Goal: Transaction & Acquisition: Purchase product/service

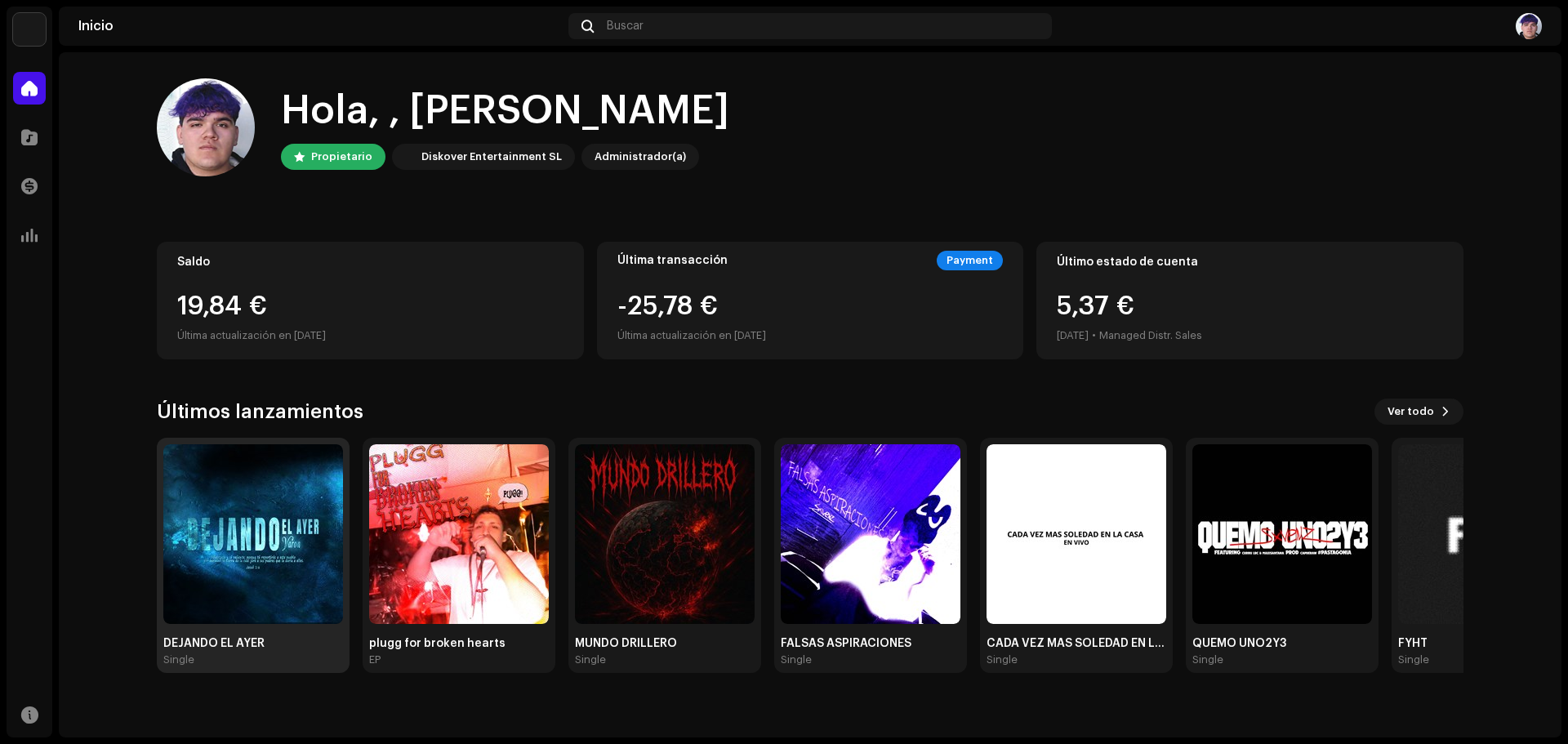
click at [267, 535] on img at bounding box center [253, 534] width 180 height 180
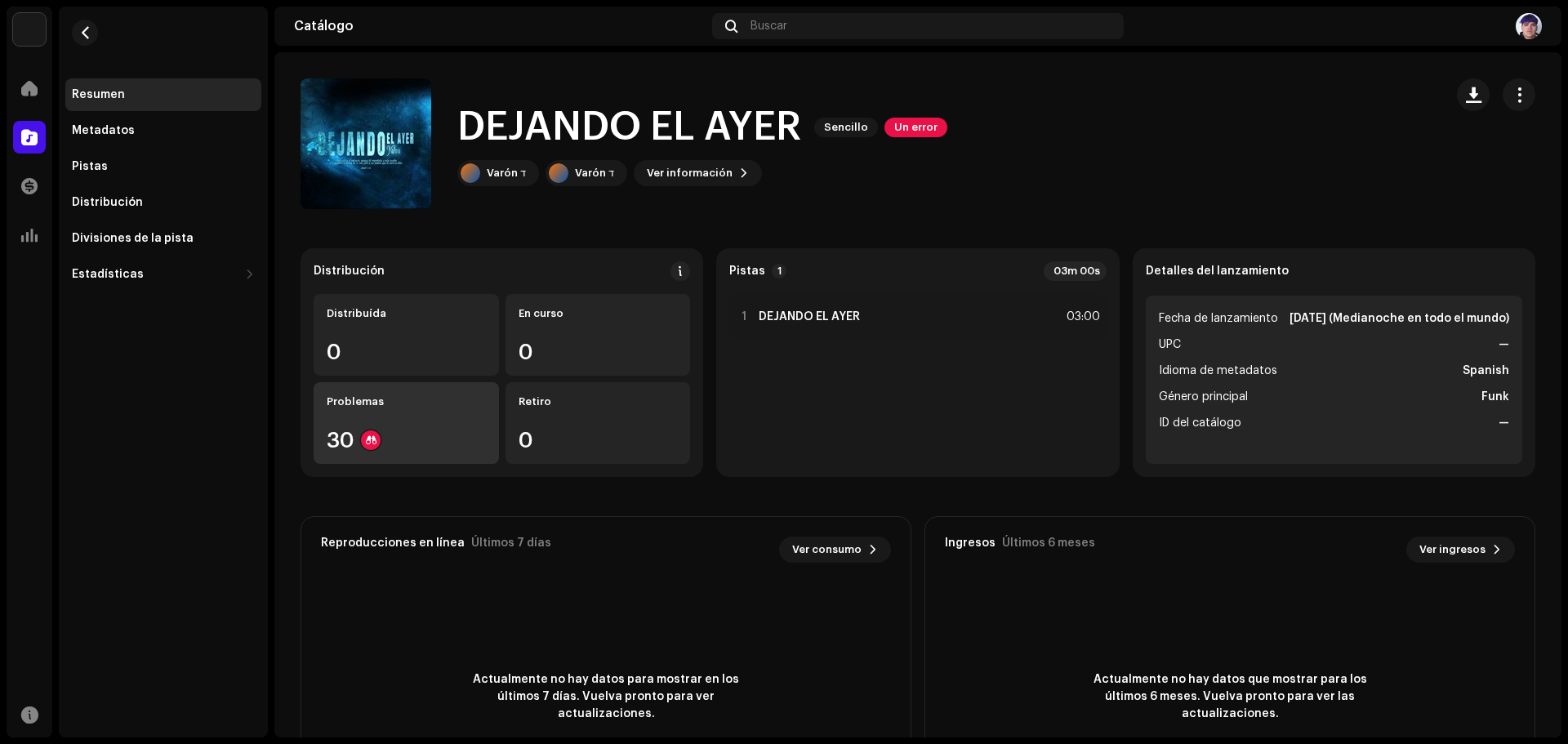
click at [472, 414] on div "Problemas 30" at bounding box center [406, 423] width 185 height 82
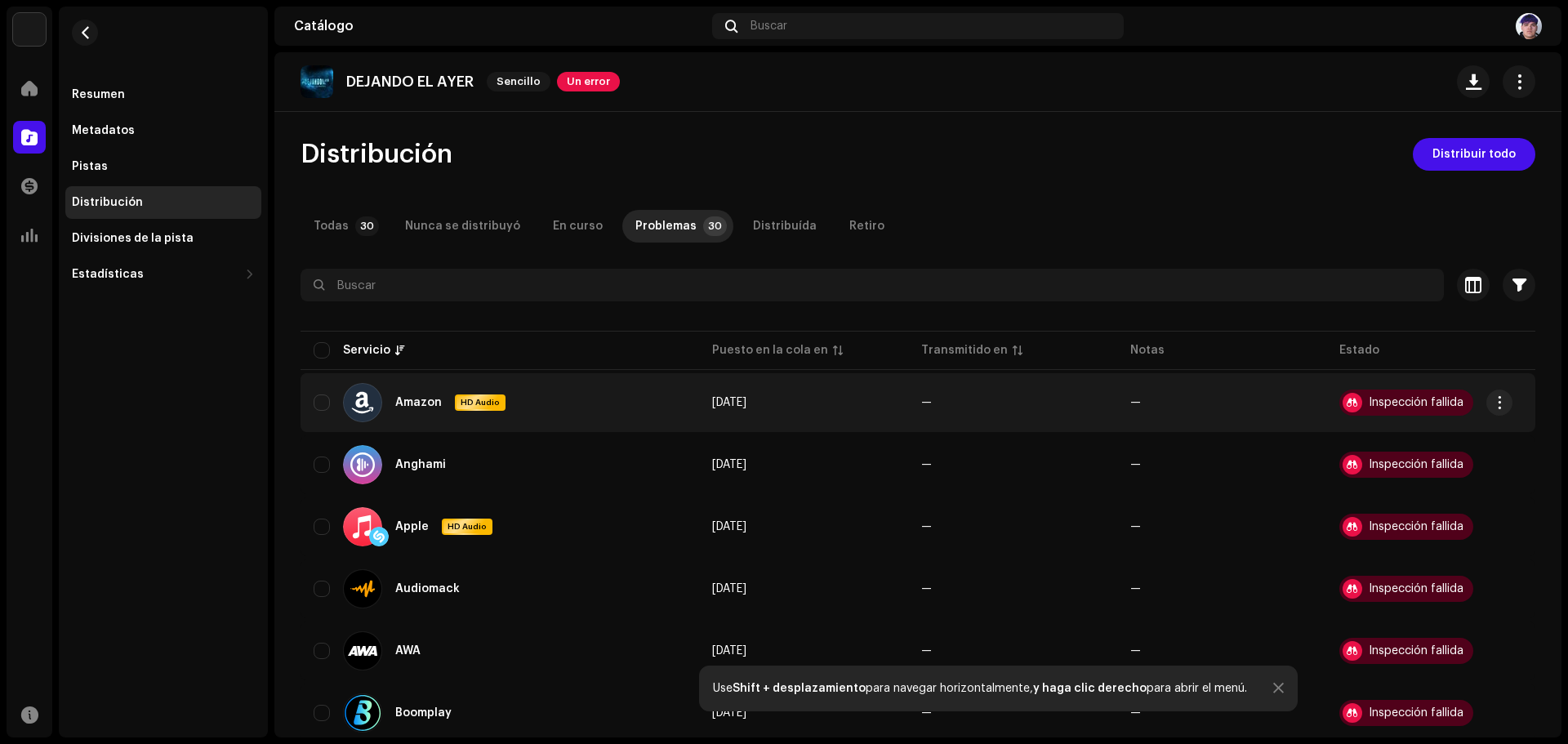
click at [1388, 405] on div "Inspección fallida" at bounding box center [1415, 402] width 94 height 11
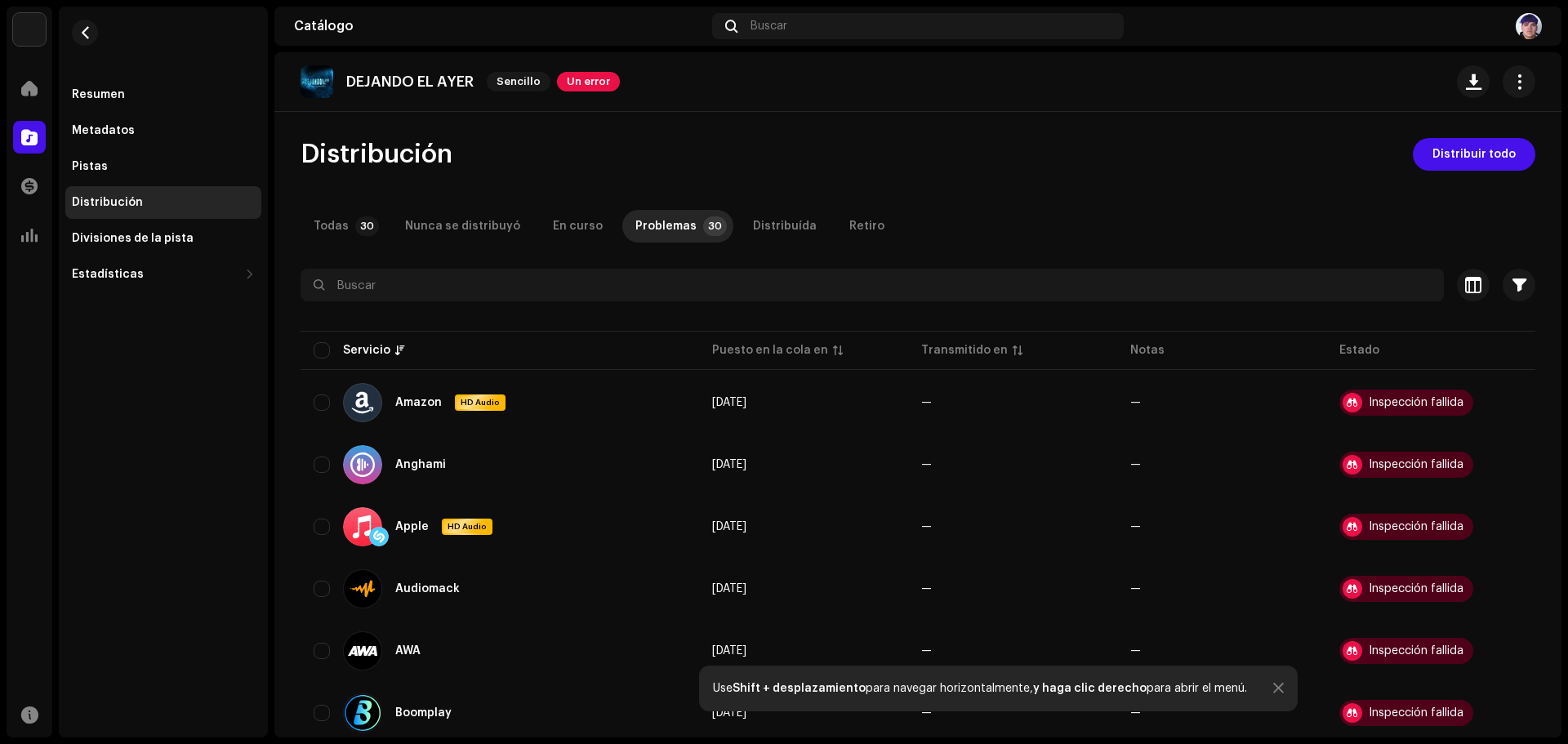
click at [153, 193] on div "Distribución" at bounding box center [163, 202] width 196 height 33
click at [190, 91] on div "Resumen" at bounding box center [163, 94] width 183 height 13
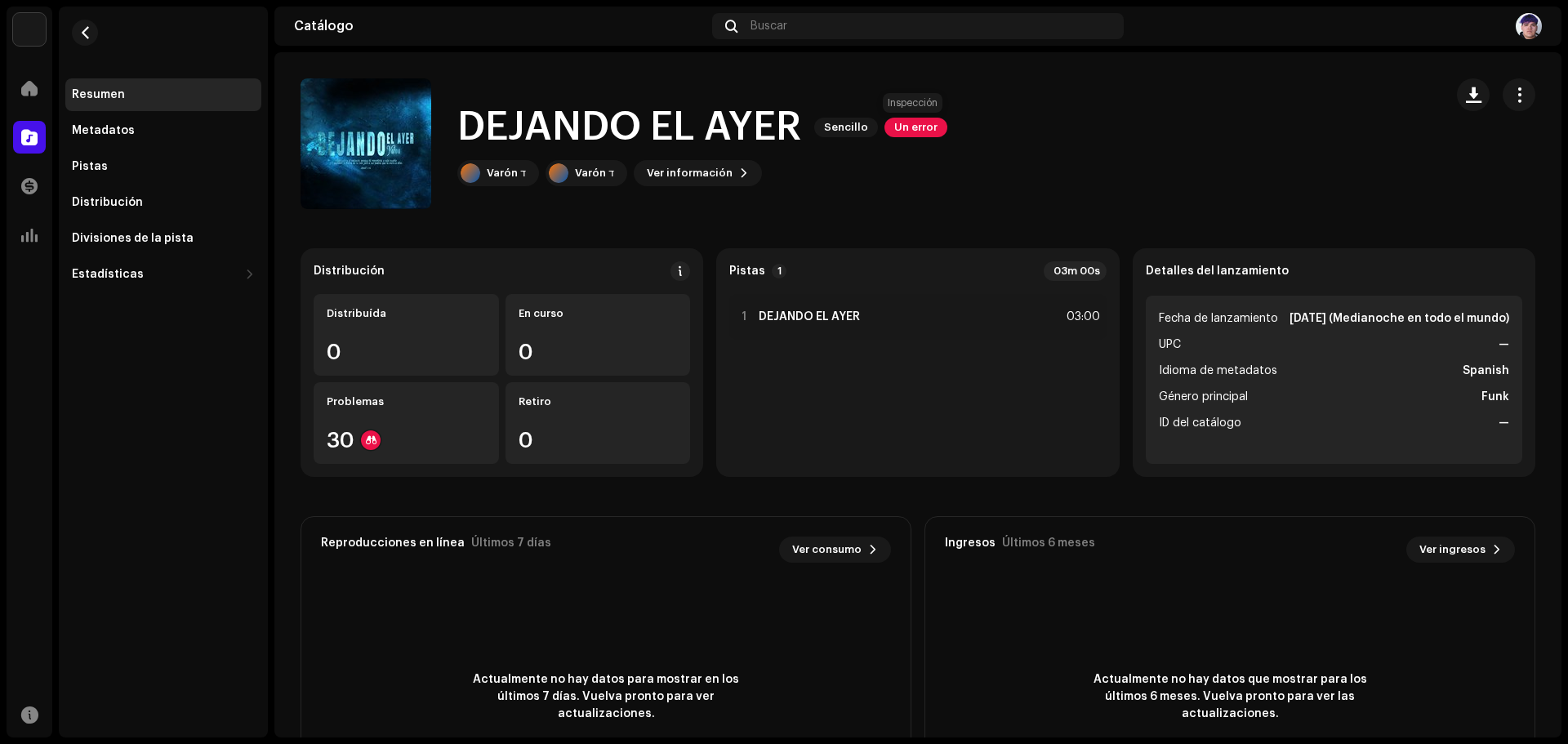
click at [907, 129] on span "Un error" at bounding box center [915, 127] width 63 height 20
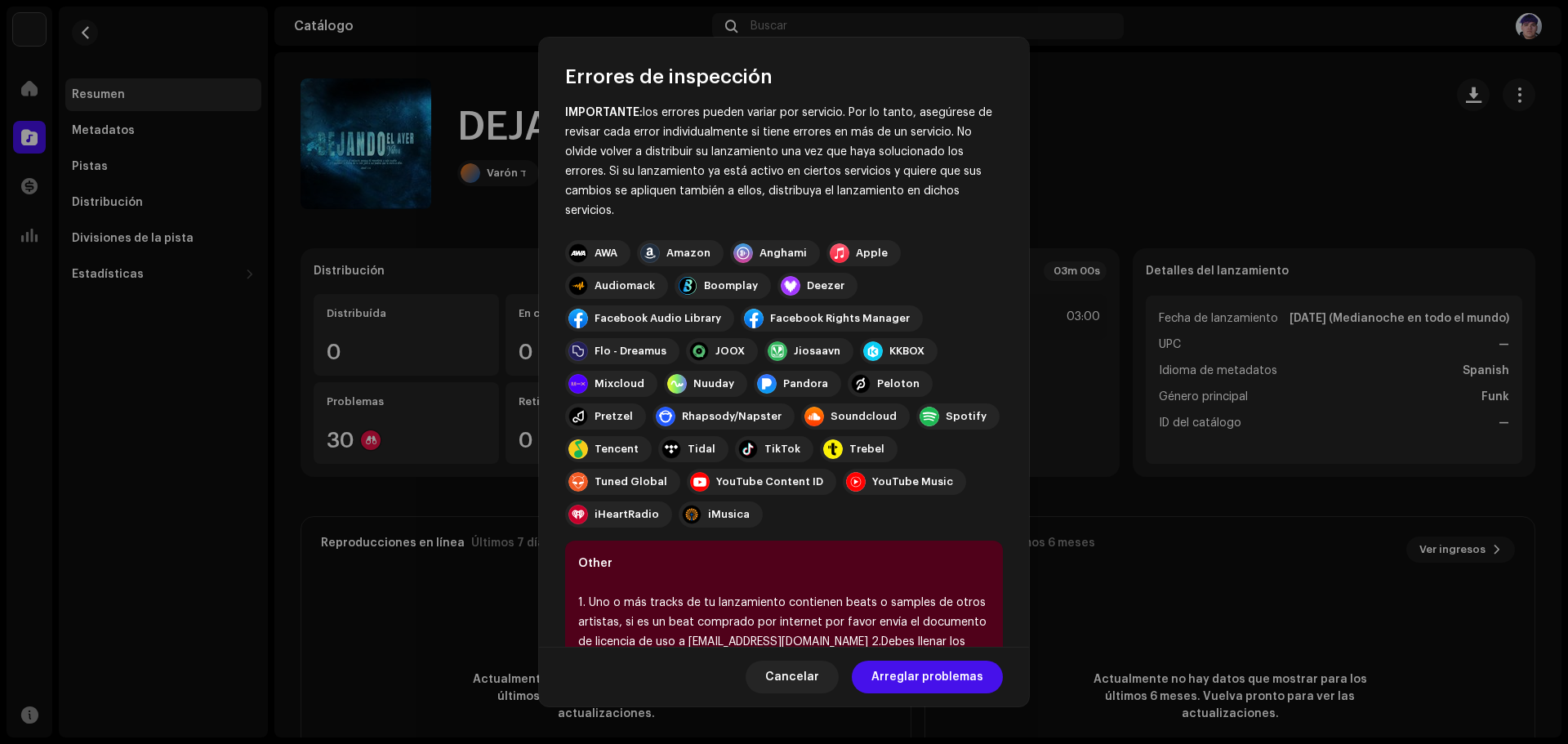
scroll to position [154, 0]
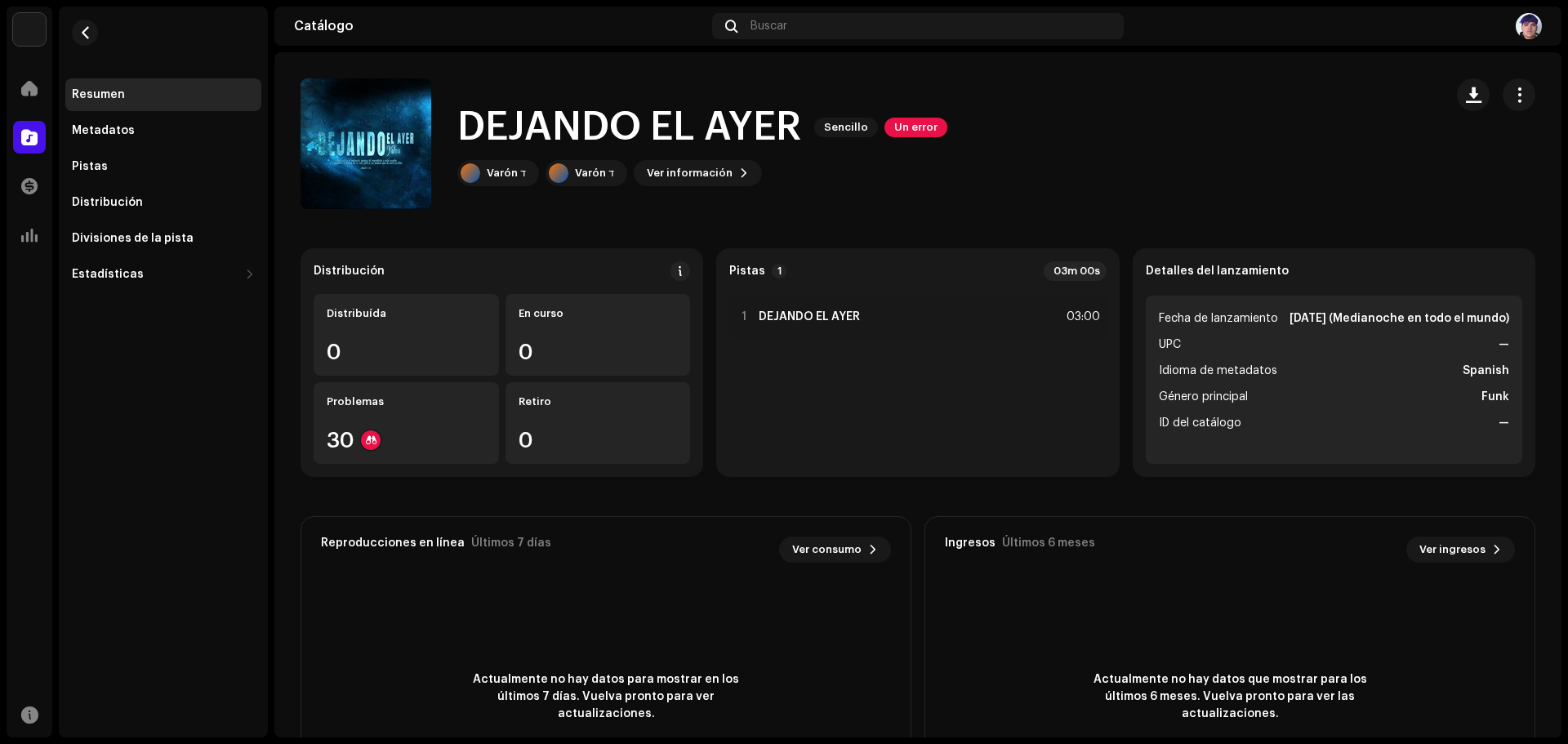
click at [1171, 547] on div "Errores de inspección Encontramos los siguientes errores al inspeccionar su lan…" at bounding box center [784, 372] width 1568 height 744
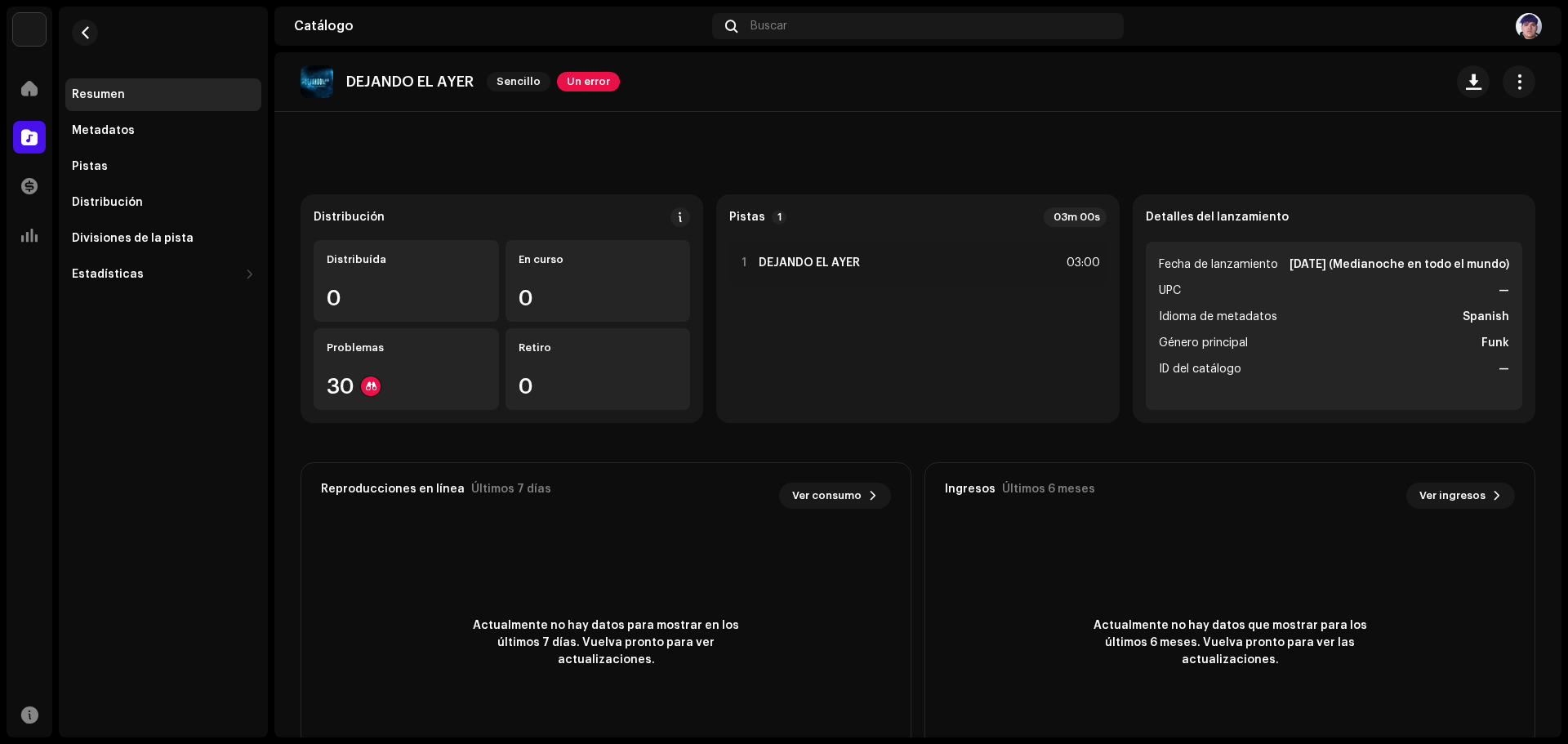
scroll to position [0, 0]
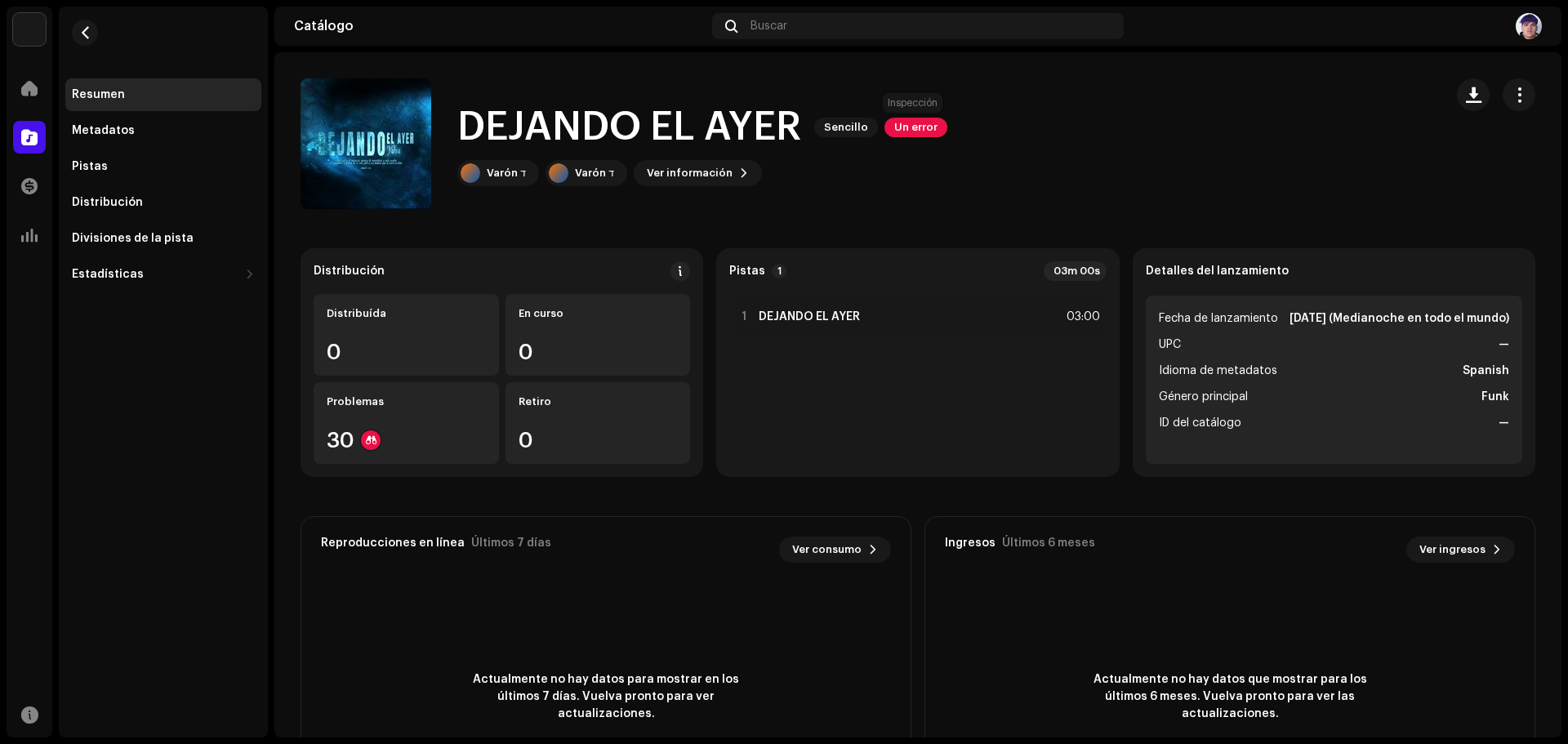
click at [915, 125] on span "Un error" at bounding box center [915, 127] width 63 height 20
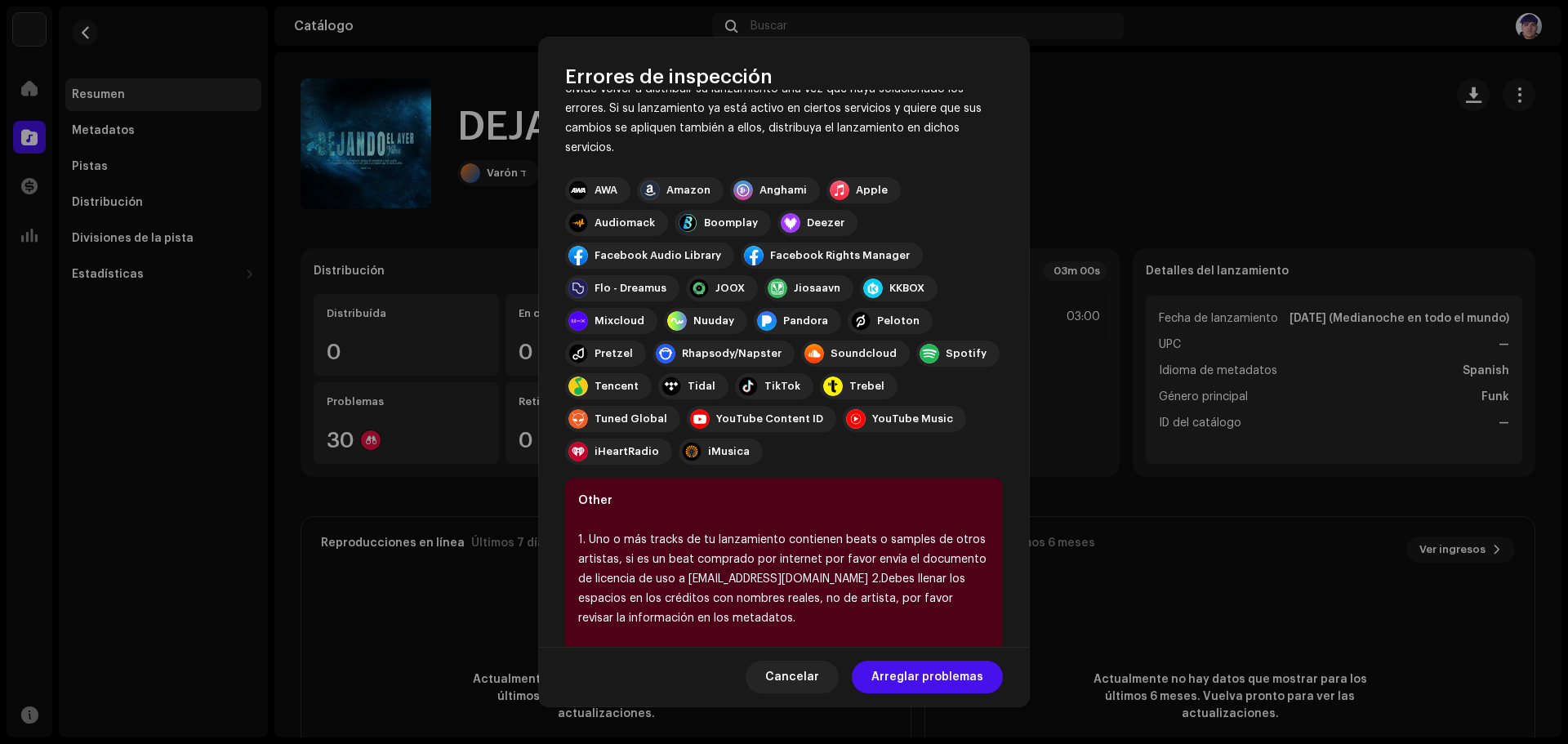
scroll to position [154, 0]
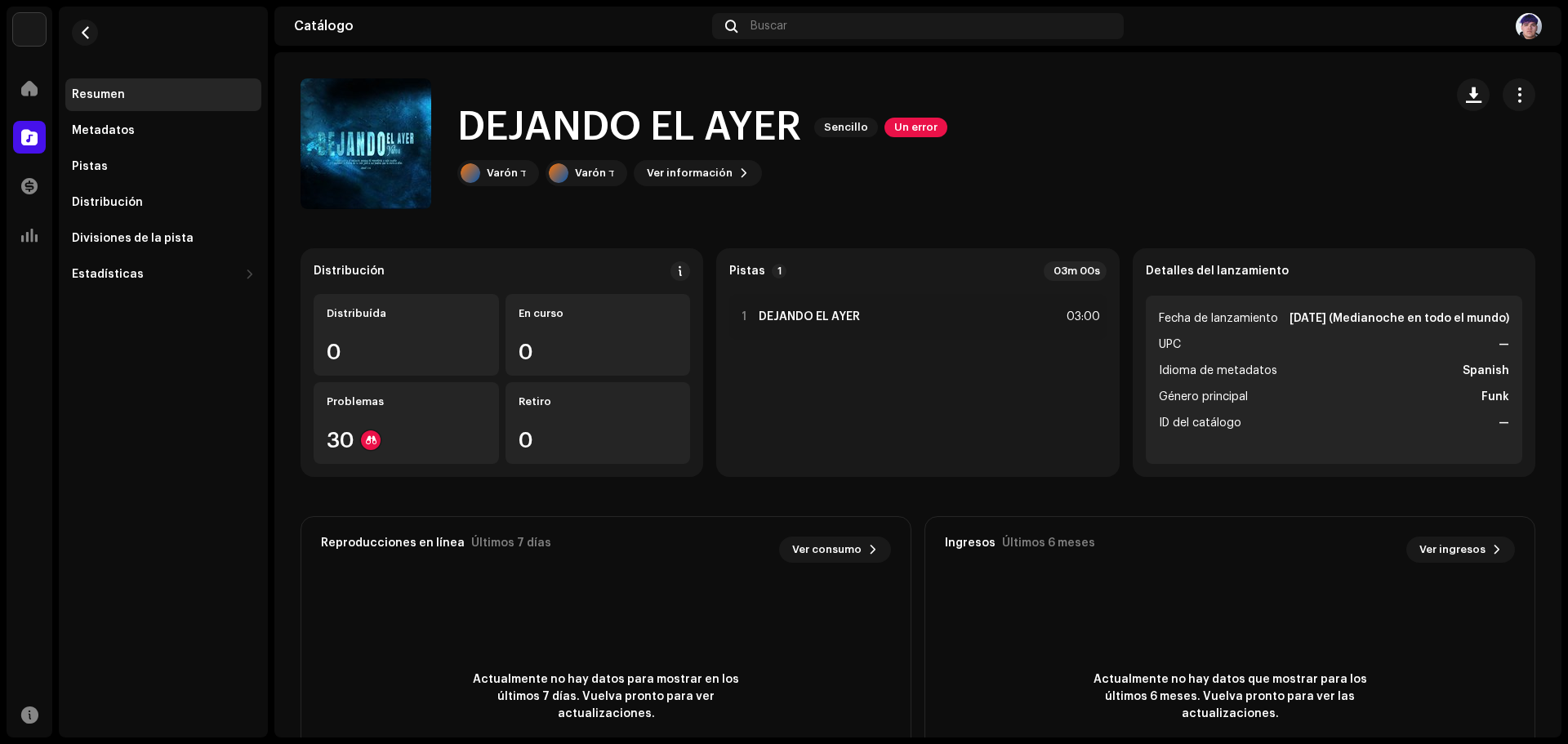
click at [1190, 583] on div "Errores de inspección Encontramos los siguientes errores al inspeccionar su lan…" at bounding box center [784, 372] width 1568 height 744
click at [1511, 94] on span "button" at bounding box center [1519, 94] width 16 height 13
click at [1414, 161] on div "Editar" at bounding box center [1435, 167] width 152 height 13
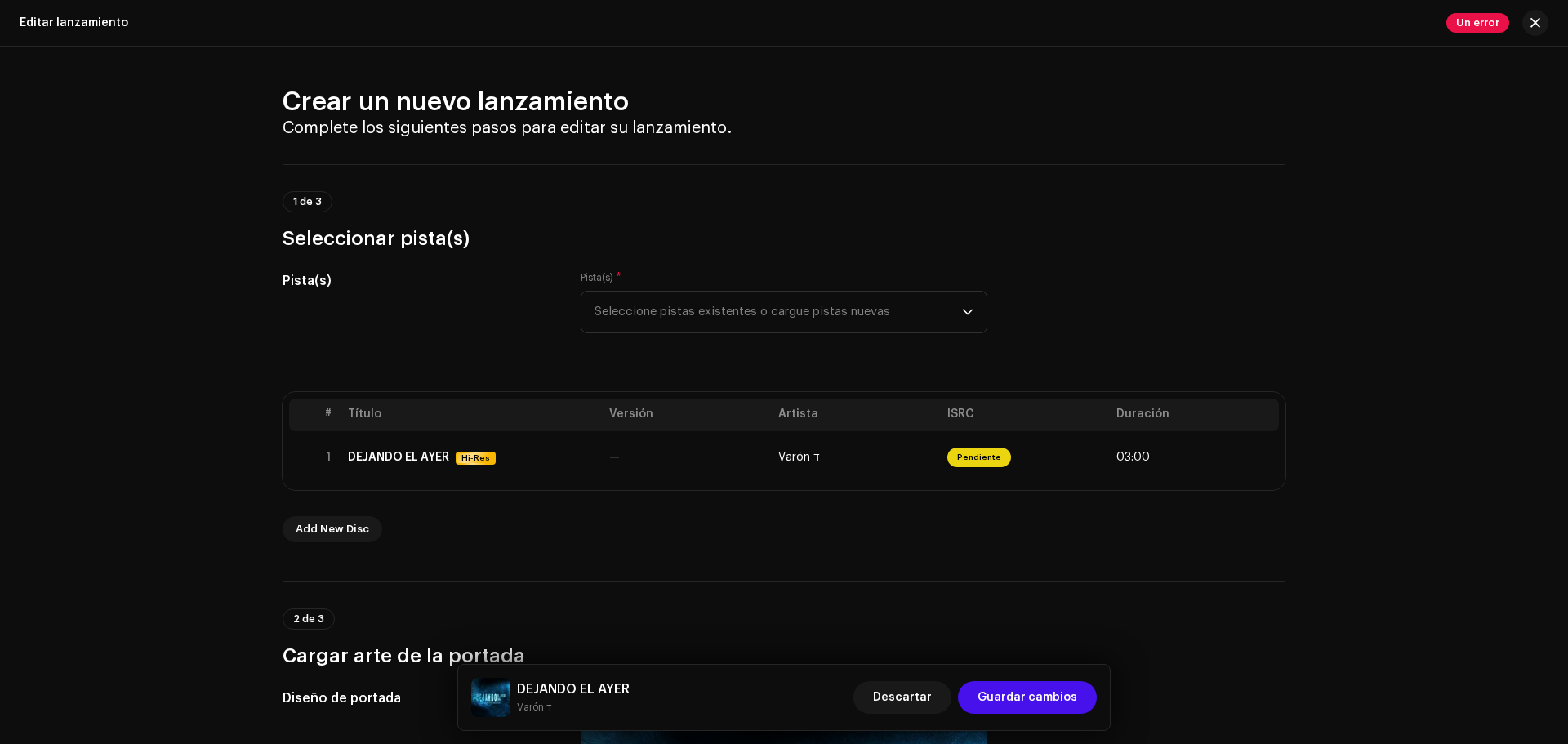
drag, startPoint x: 1179, startPoint y: 527, endPoint x: 1070, endPoint y: 62, distance: 477.6
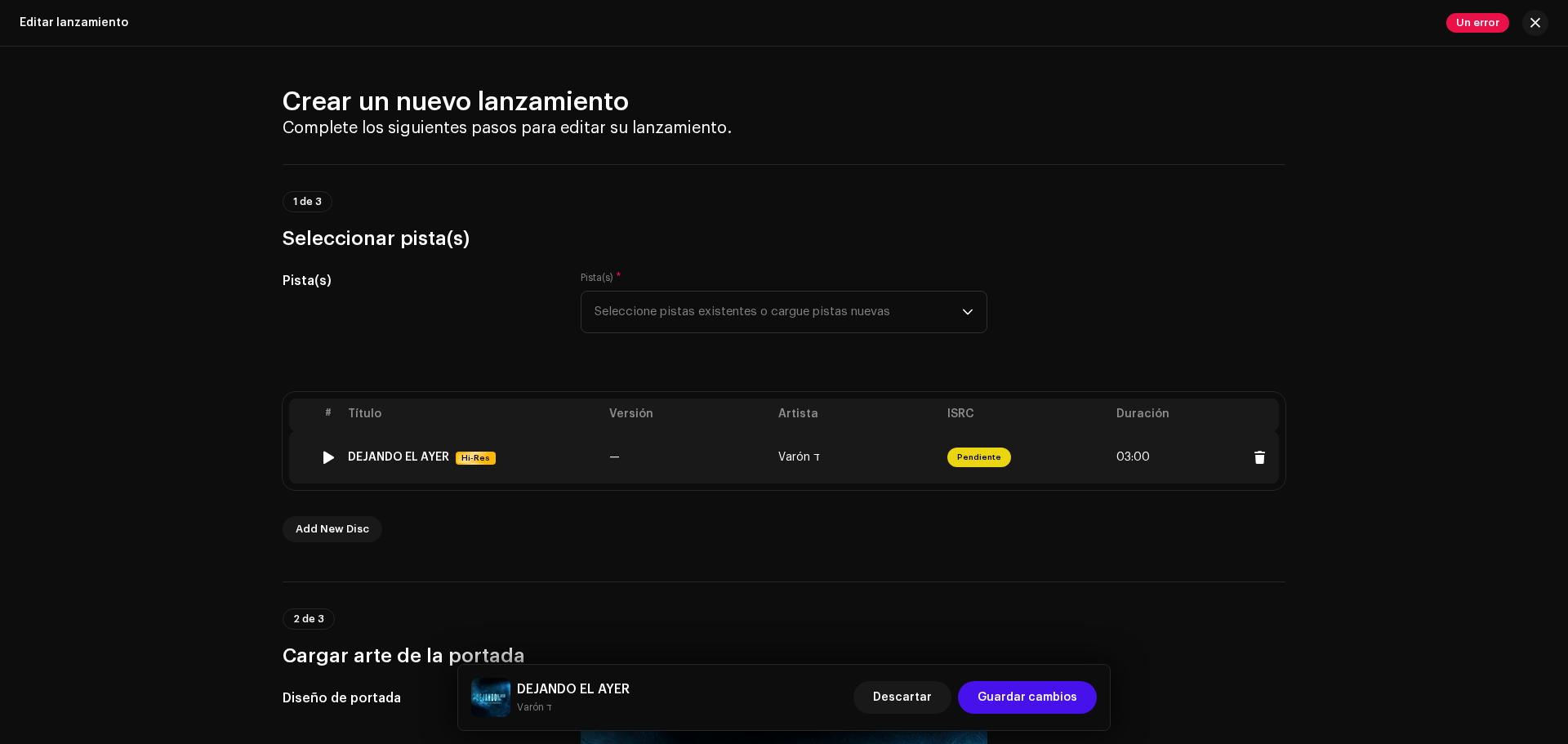
click at [795, 461] on span "Varón ד" at bounding box center [799, 457] width 42 height 11
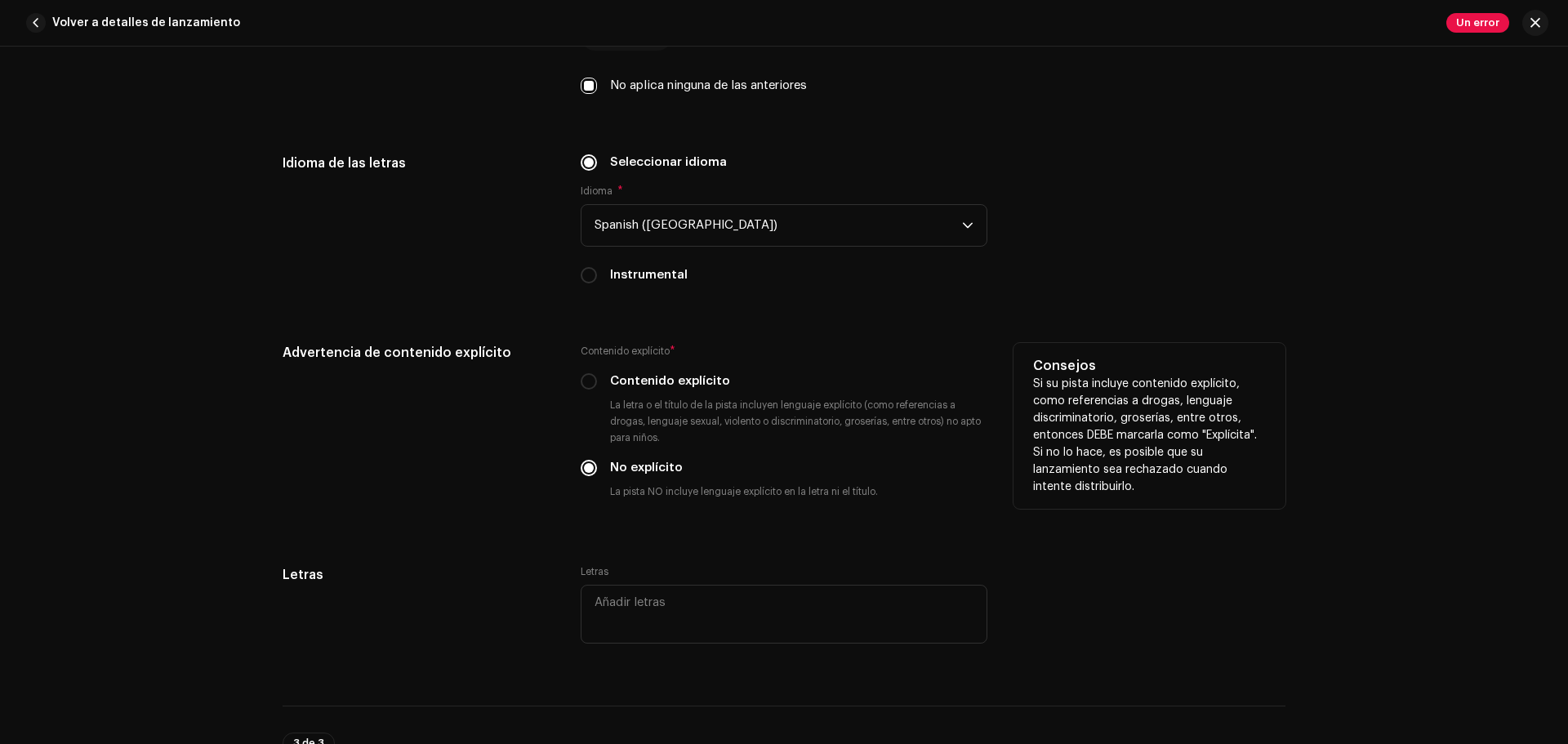
scroll to position [3151, 0]
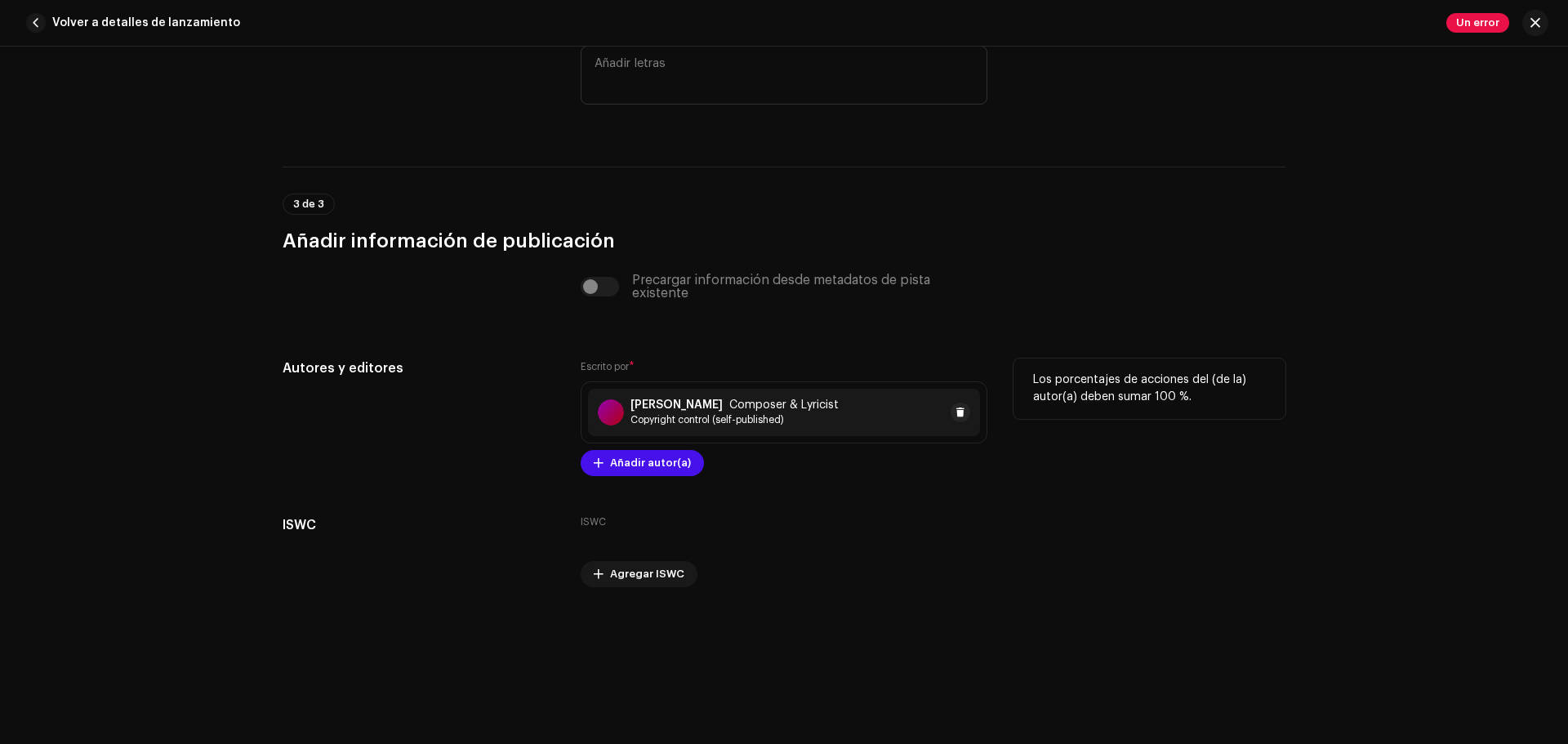
click at [865, 422] on div "[PERSON_NAME] Composer & Lyricist Copyright control (self-published)" at bounding box center [784, 413] width 392 height 48
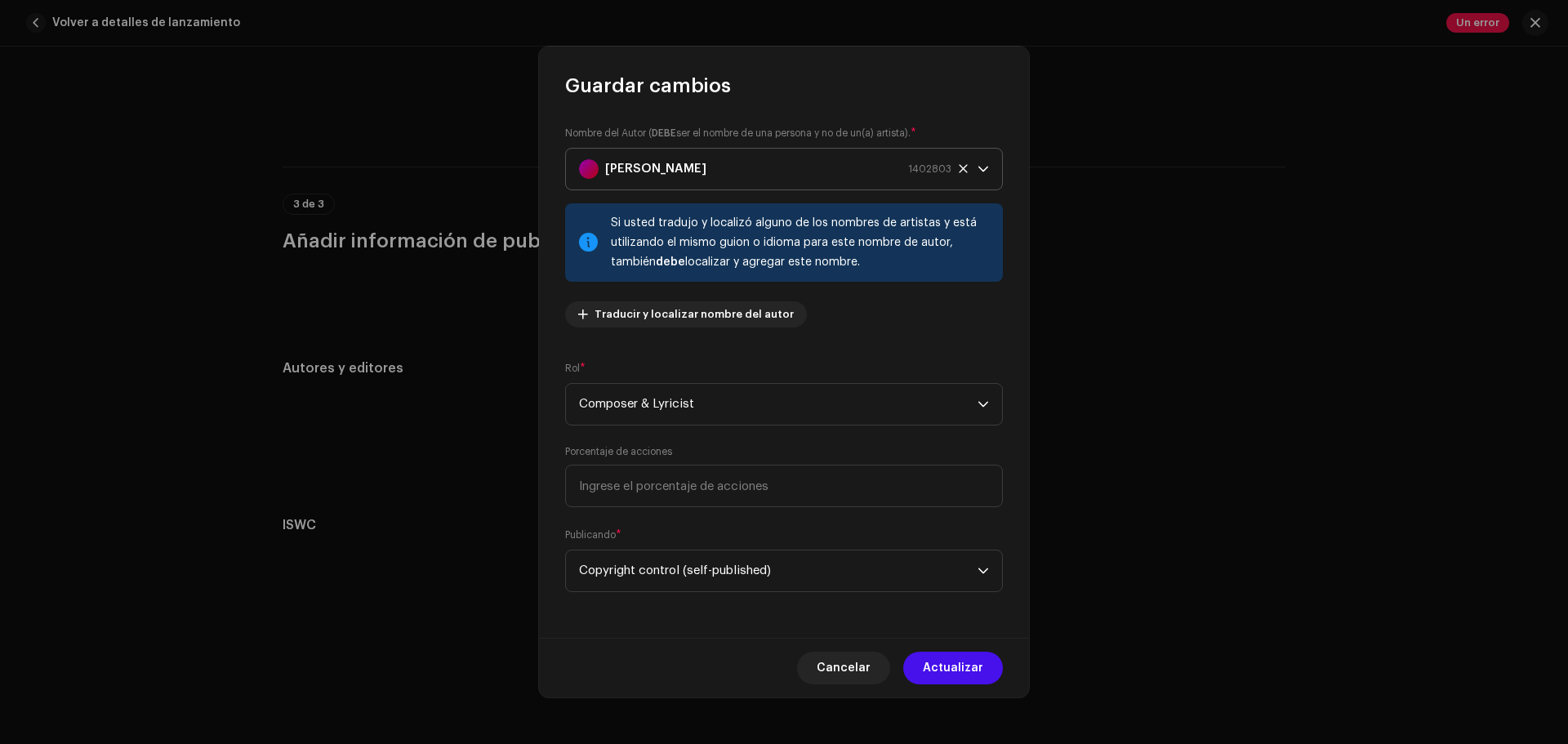
click at [687, 162] on strong "[PERSON_NAME]" at bounding box center [656, 168] width 101 height 41
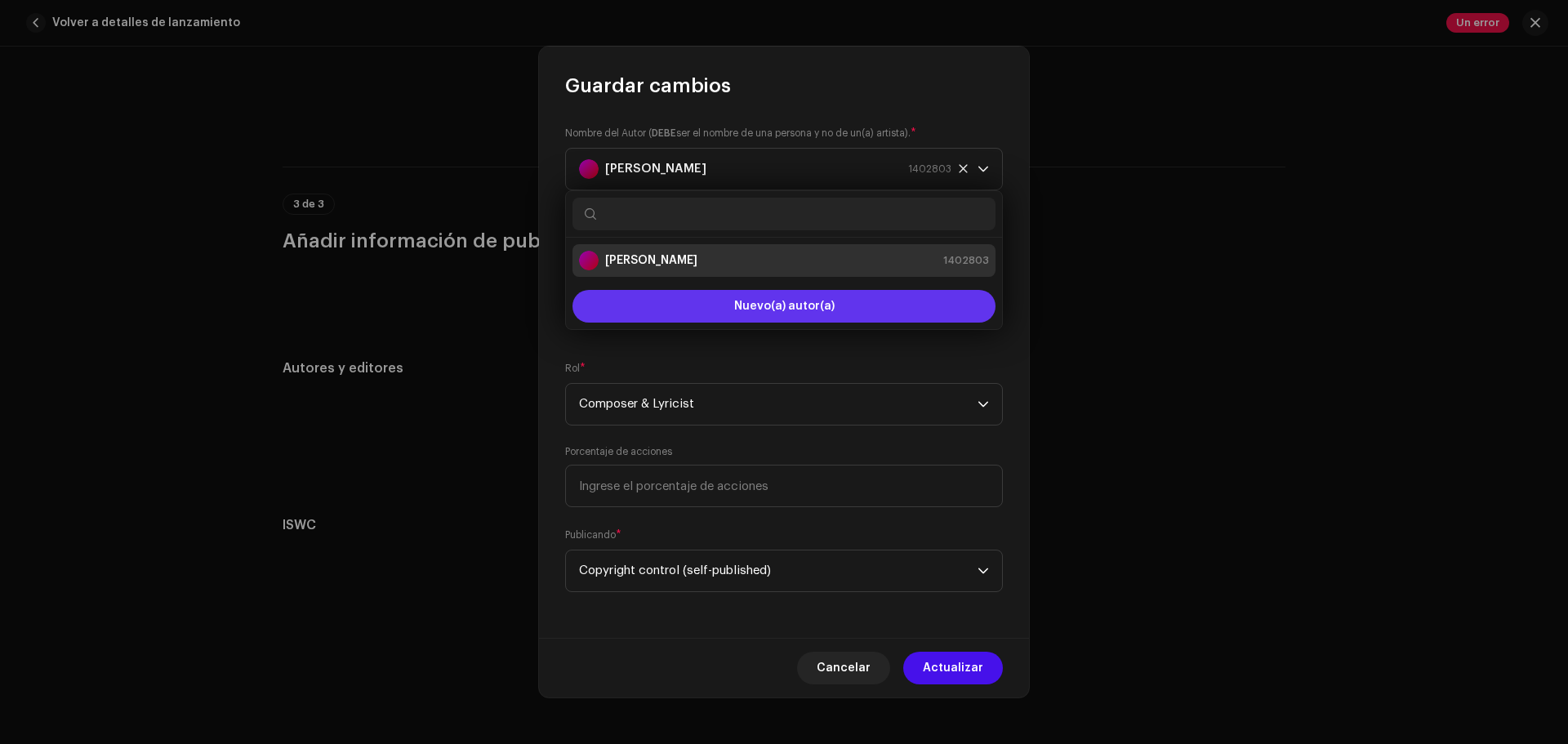
click at [720, 311] on button "Nuevo(a) autor(a)" at bounding box center [784, 306] width 423 height 33
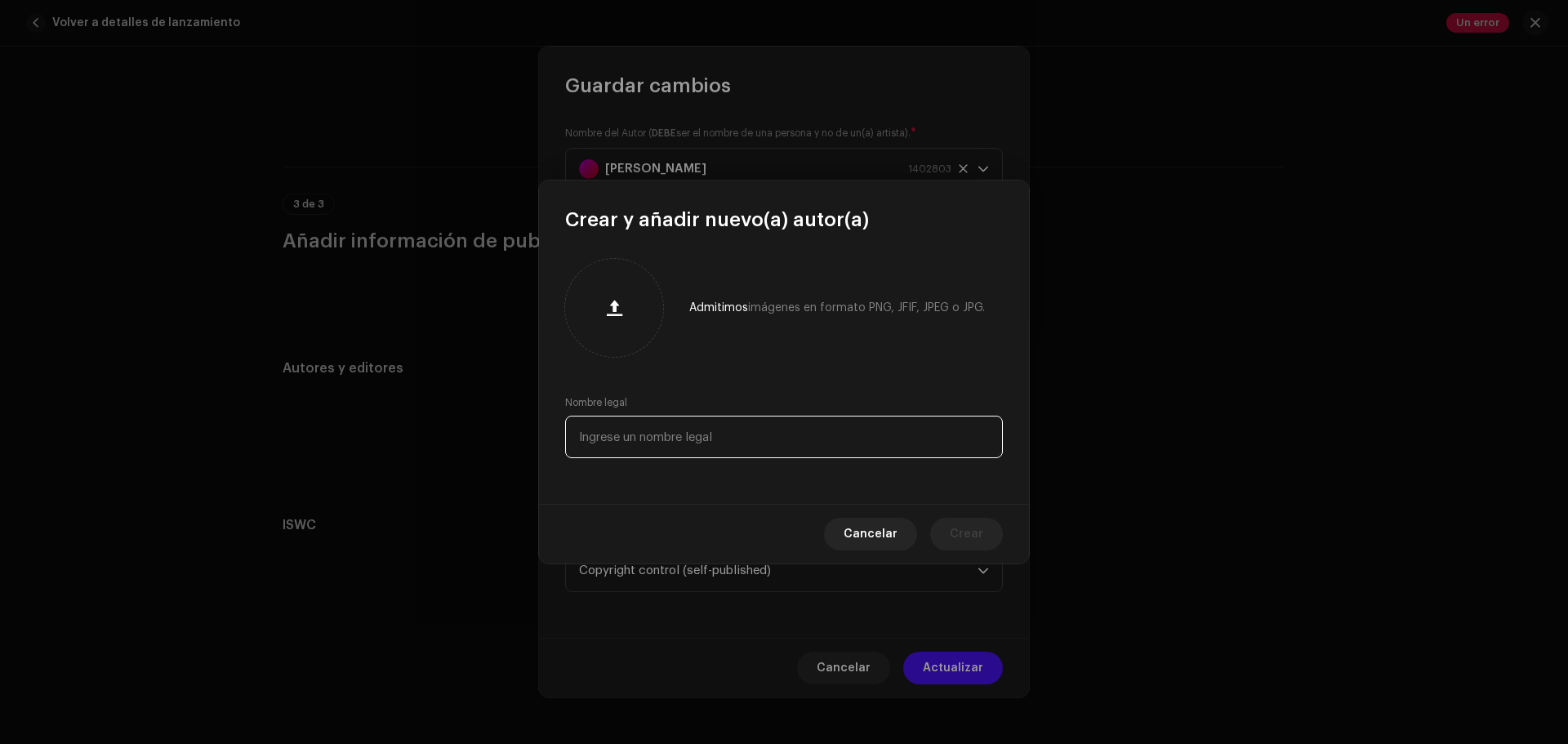
click at [756, 444] on input "text" at bounding box center [784, 437] width 437 height 43
type input "[PERSON_NAME]"
click at [977, 545] on span "Crear" at bounding box center [966, 534] width 34 height 33
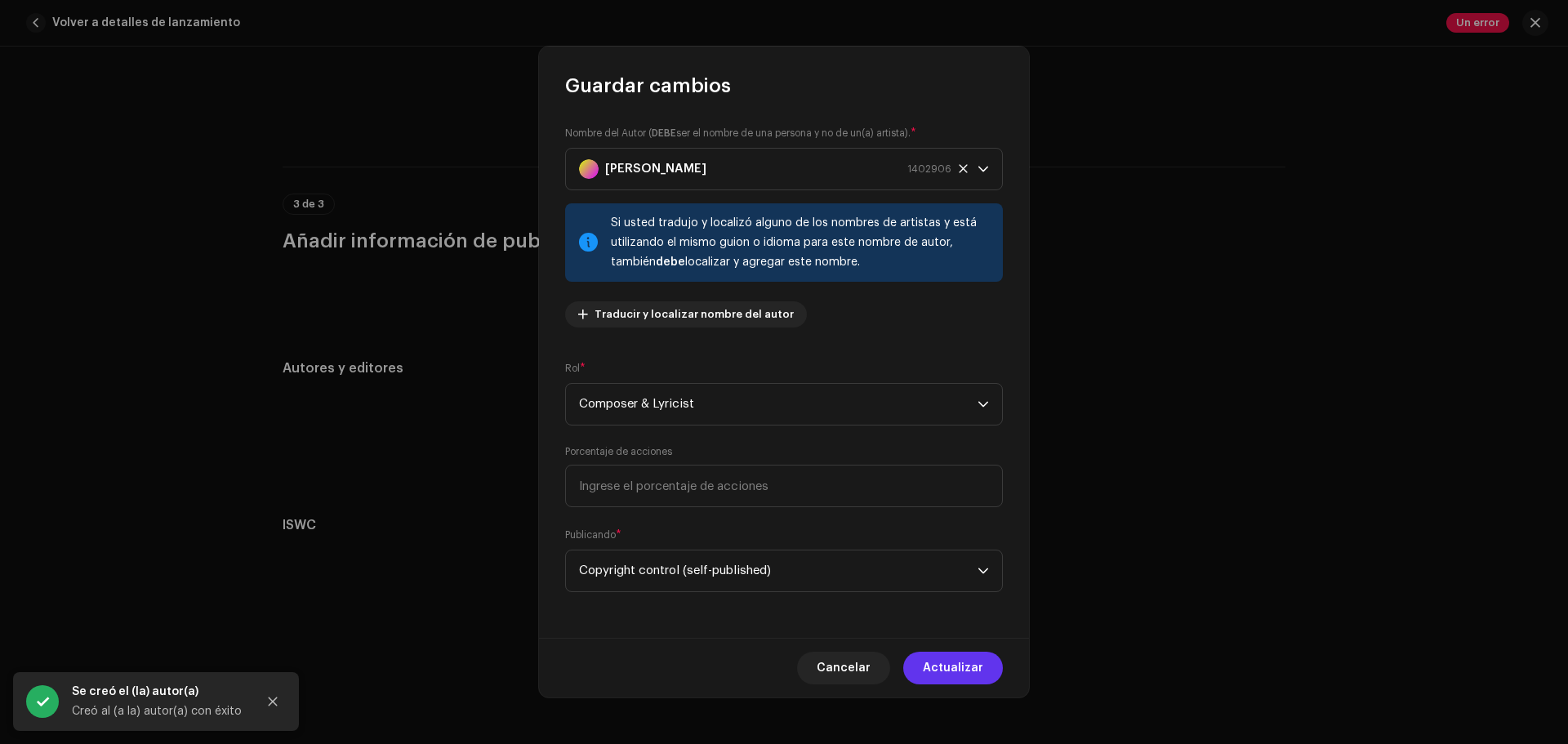
click at [984, 674] on button "Actualizar" at bounding box center [953, 667] width 99 height 33
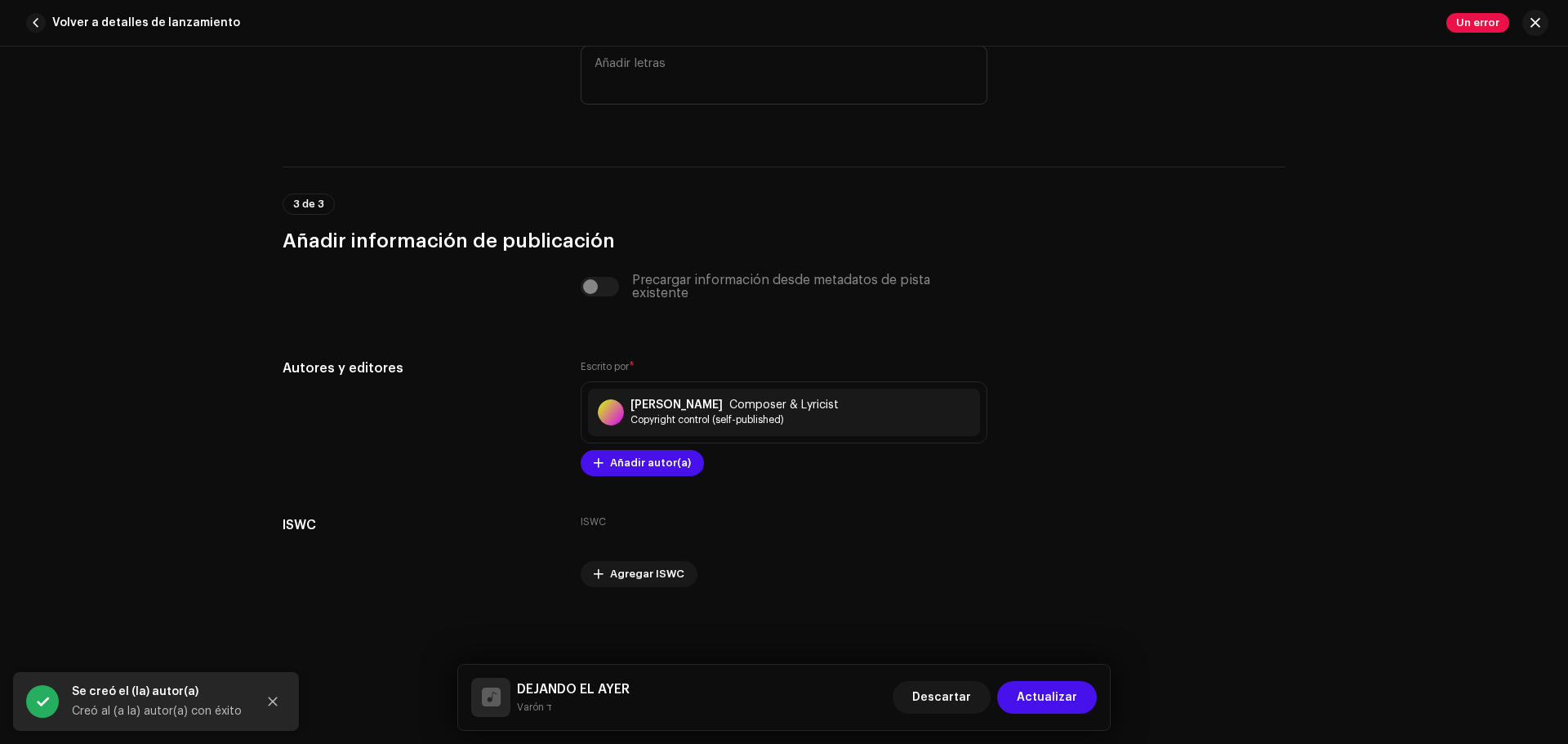
click at [1049, 691] on span "Actualizar" at bounding box center [1046, 697] width 61 height 33
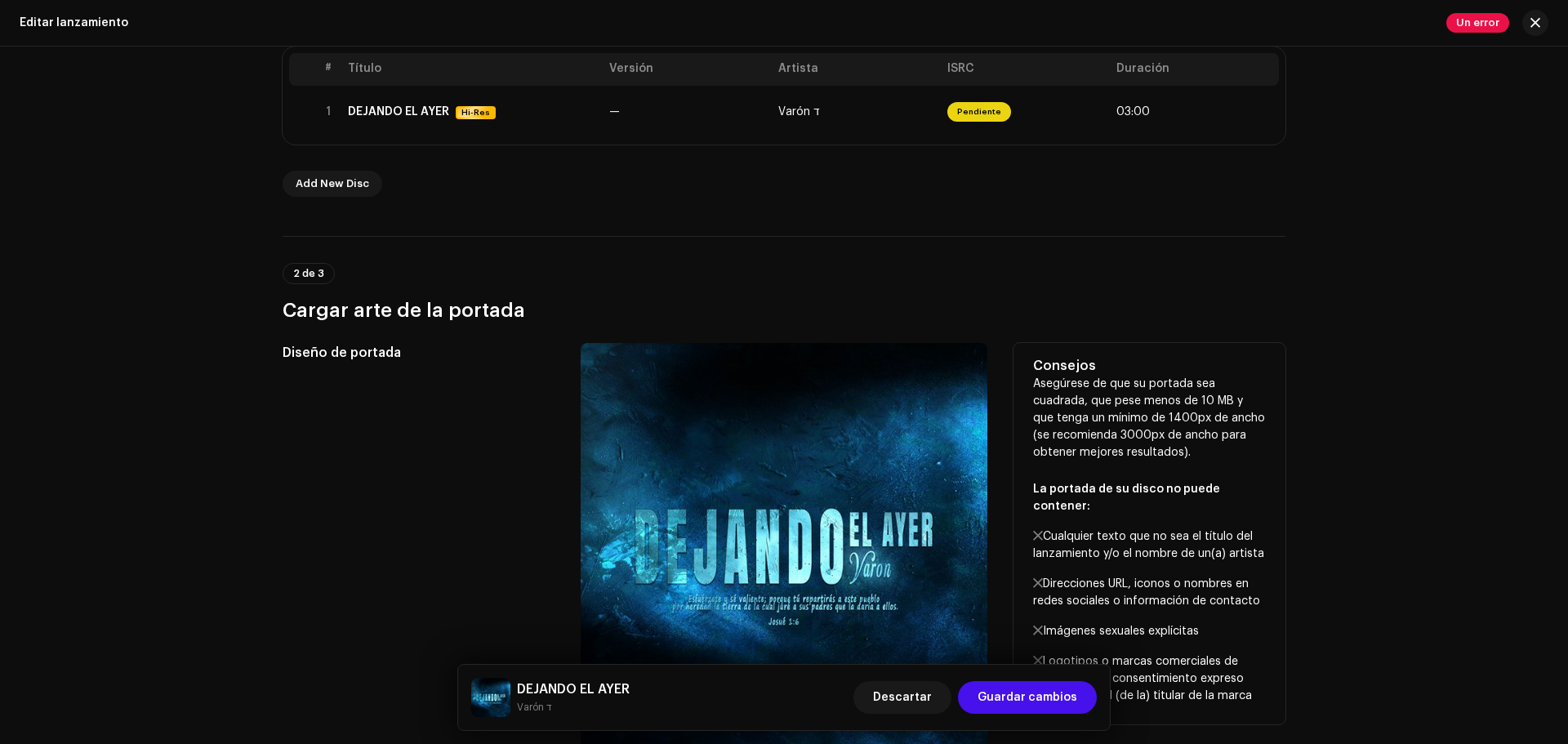
scroll to position [0, 0]
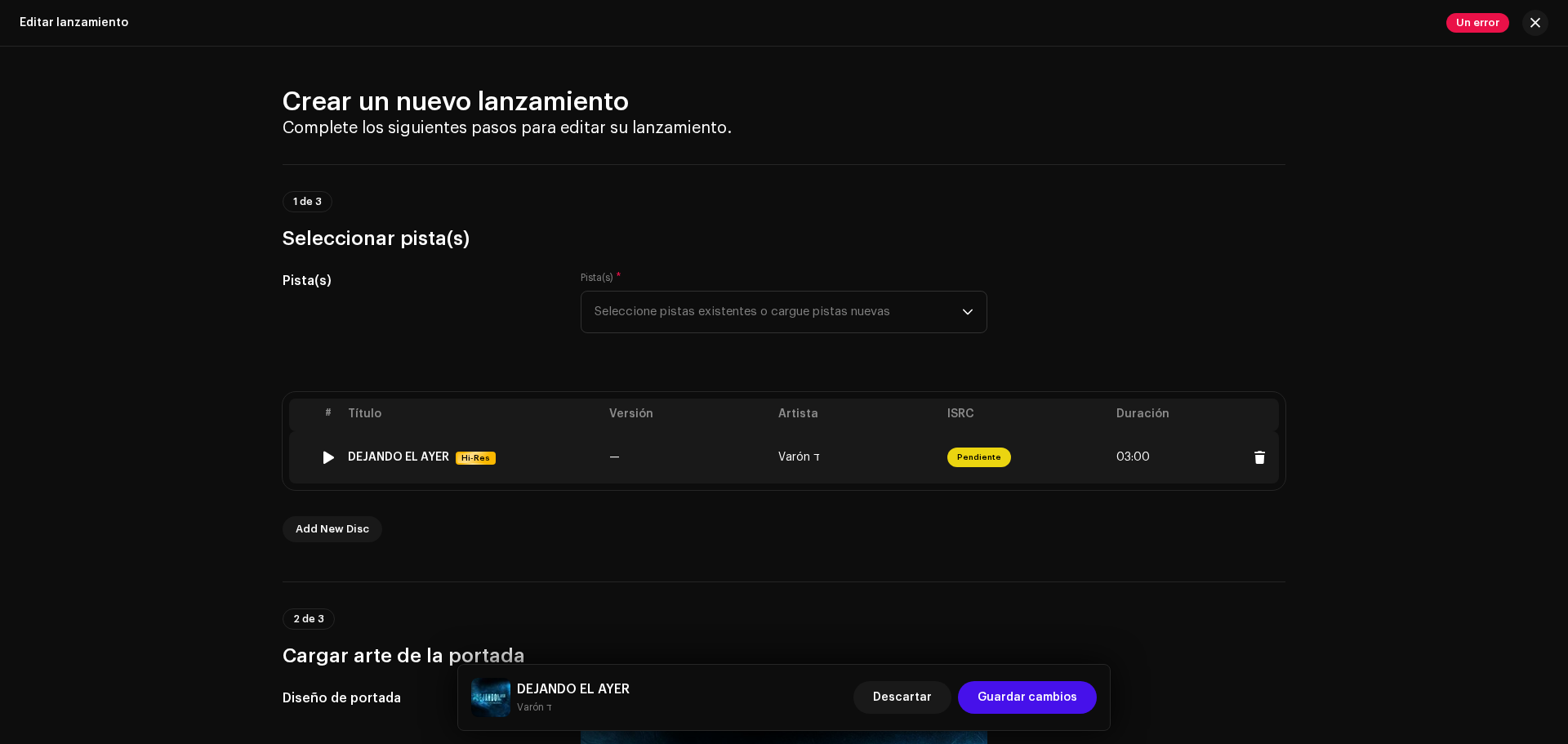
click at [934, 472] on td "Varón ד" at bounding box center [856, 458] width 169 height 53
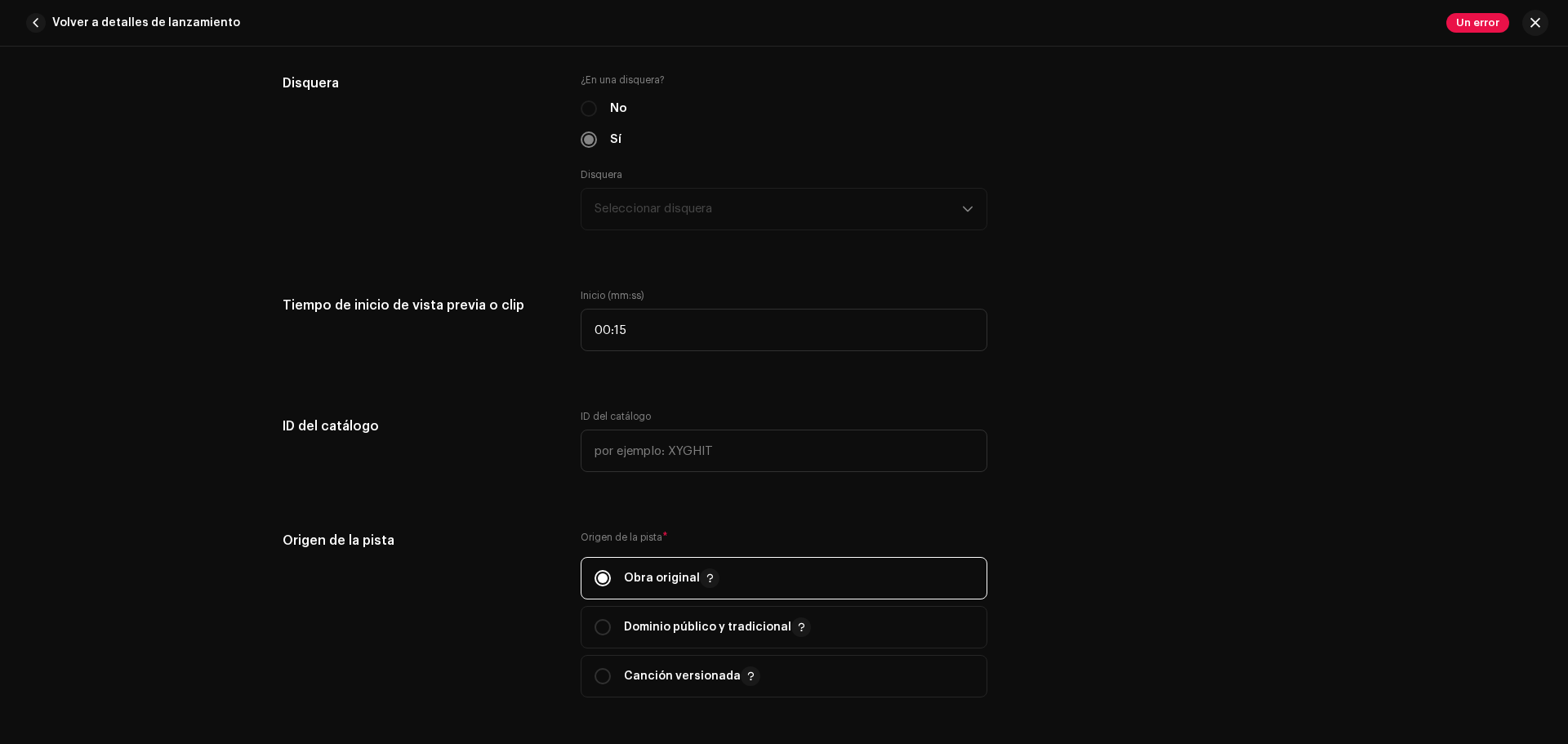
scroll to position [1797, 0]
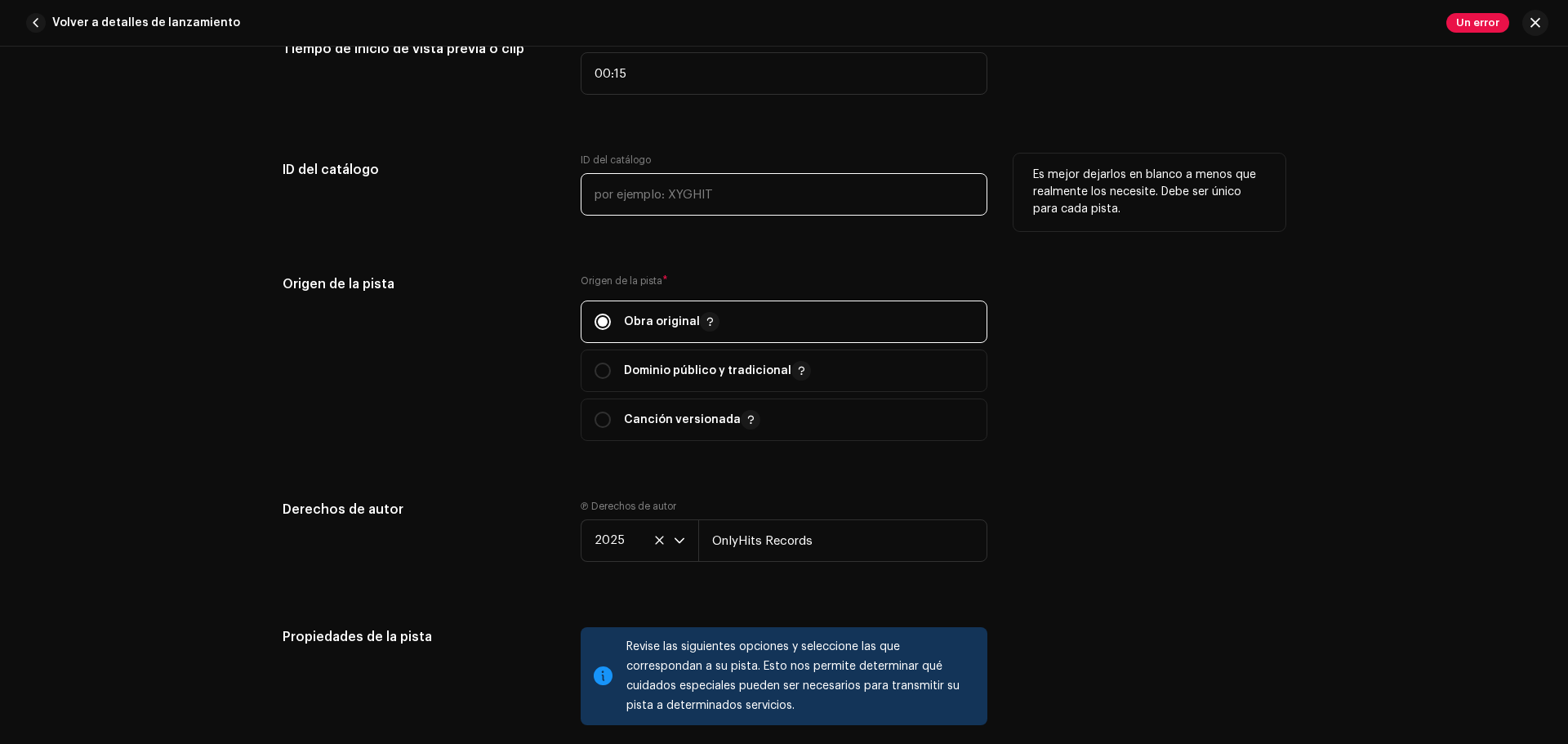
click at [685, 198] on input "text" at bounding box center [784, 194] width 407 height 43
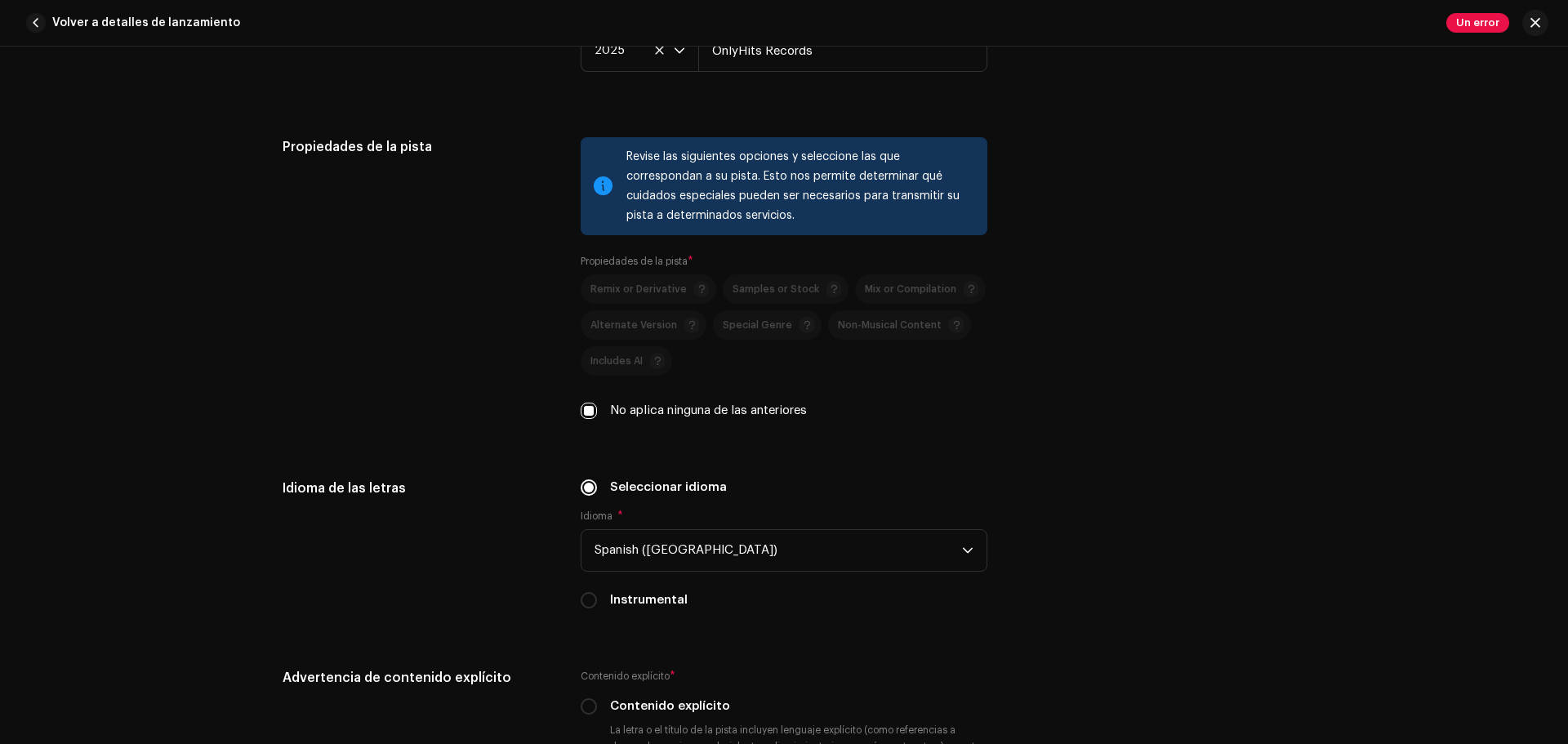
scroll to position [2777, 0]
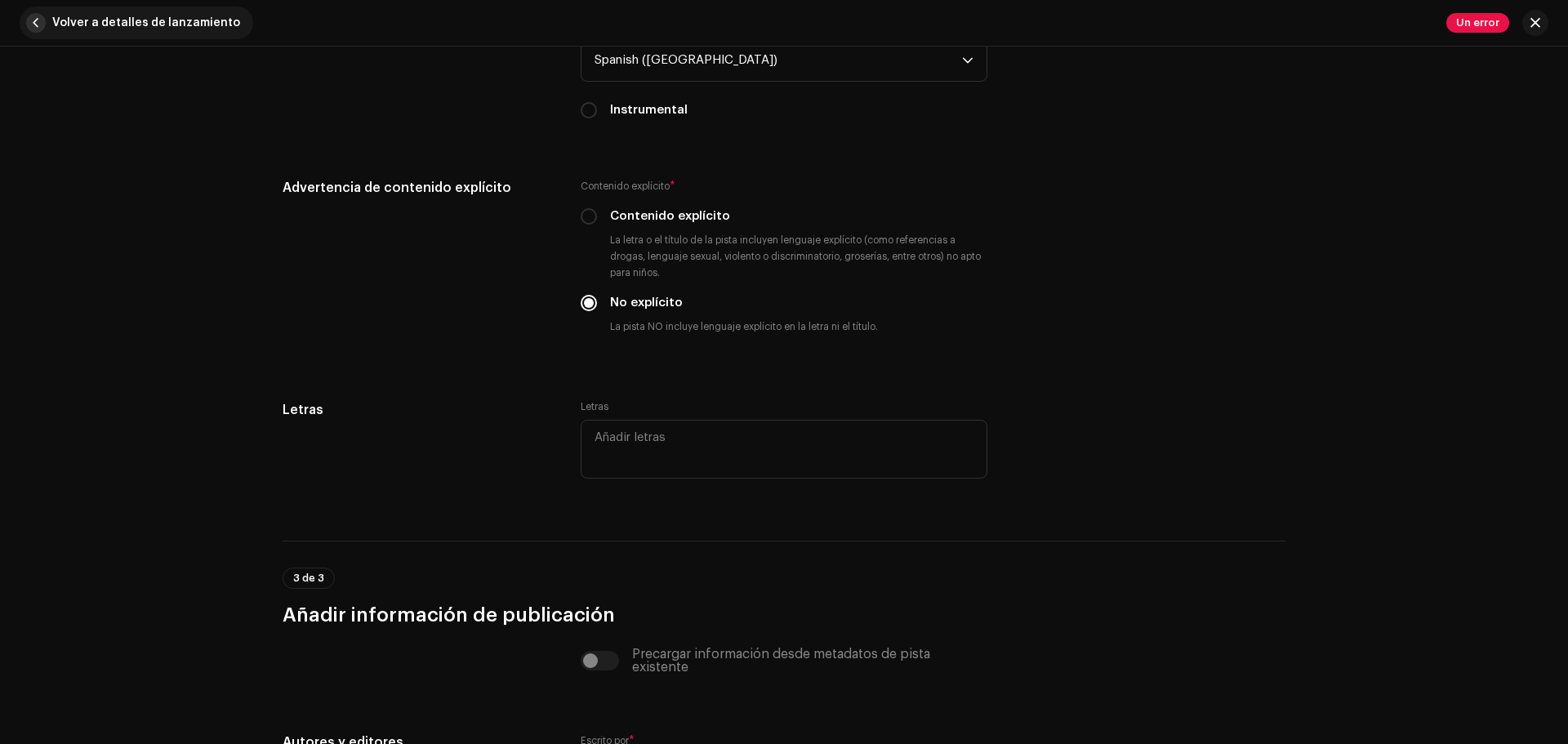
click at [143, 25] on span "Volver a detalles de lanzamiento" at bounding box center [146, 23] width 188 height 33
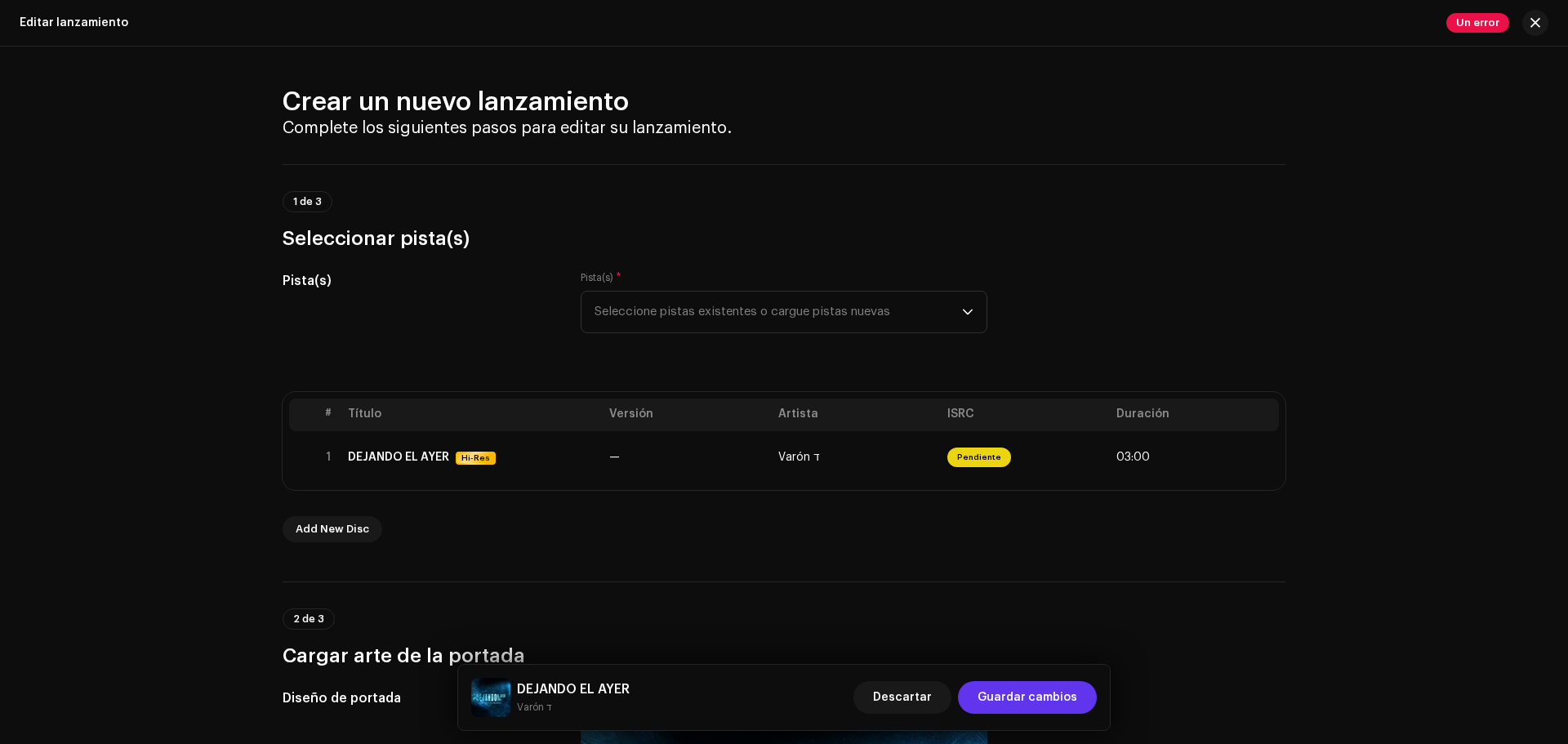
click at [1049, 706] on span "Guardar cambios" at bounding box center [1027, 697] width 99 height 33
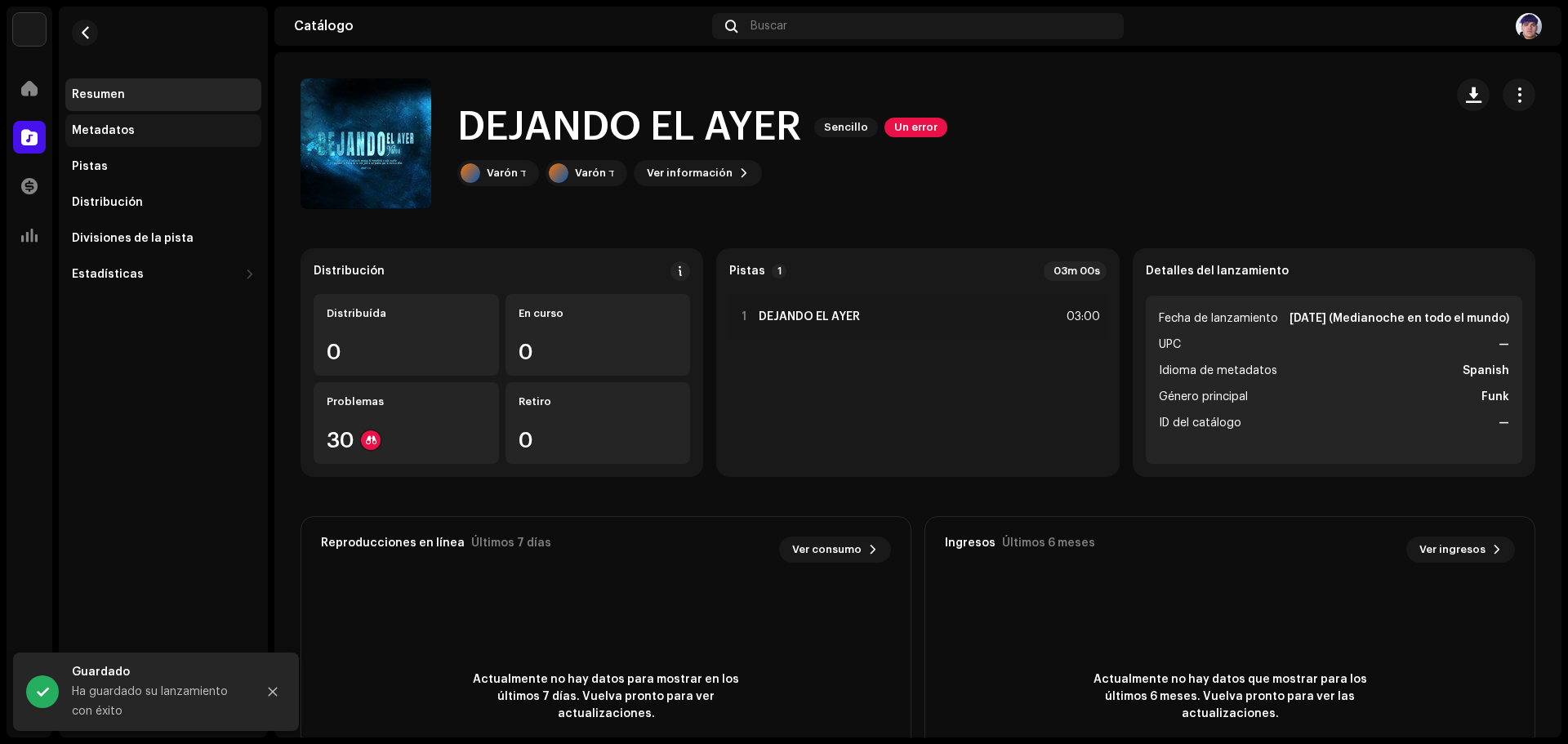
click at [185, 142] on div "Metadatos" at bounding box center [163, 130] width 196 height 33
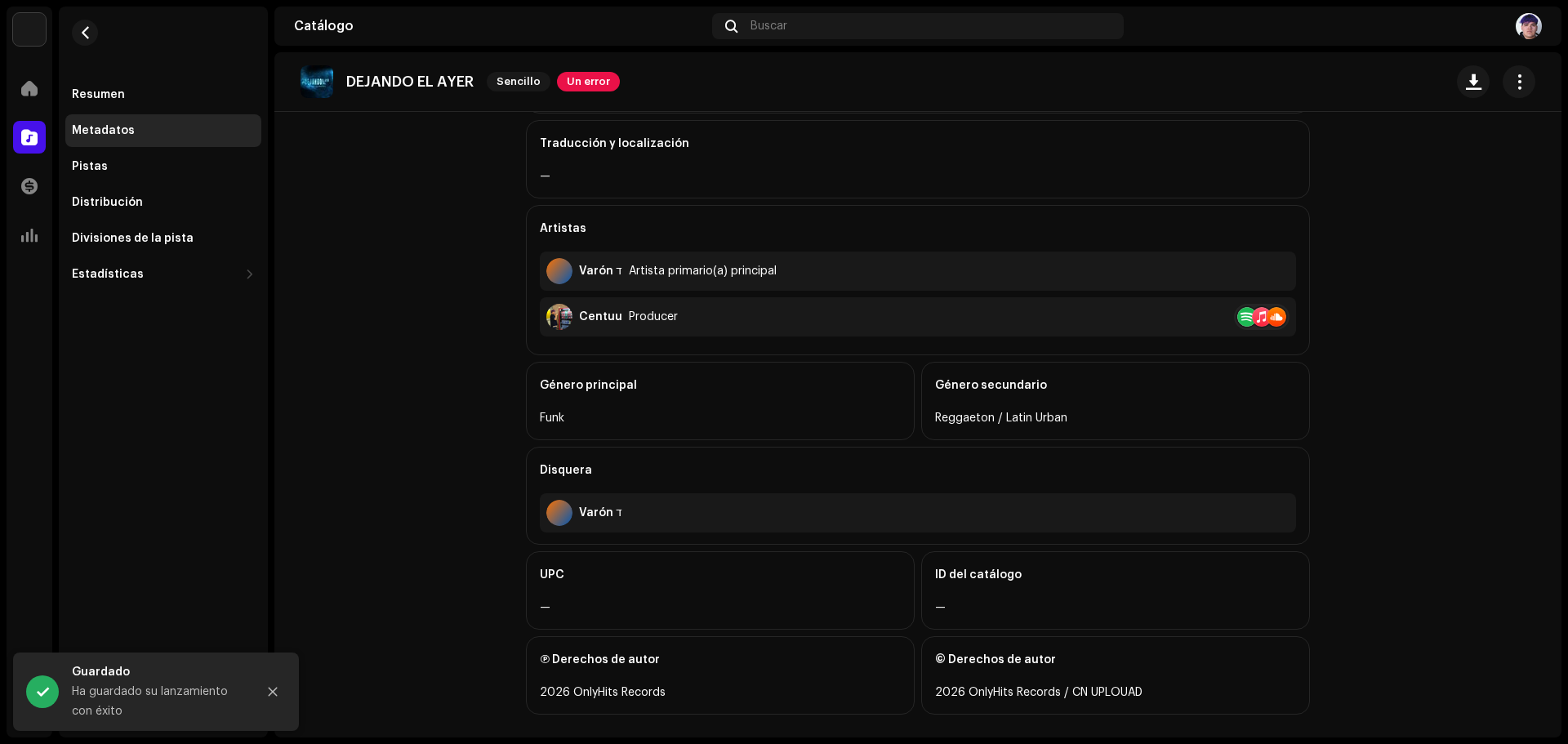
scroll to position [361, 0]
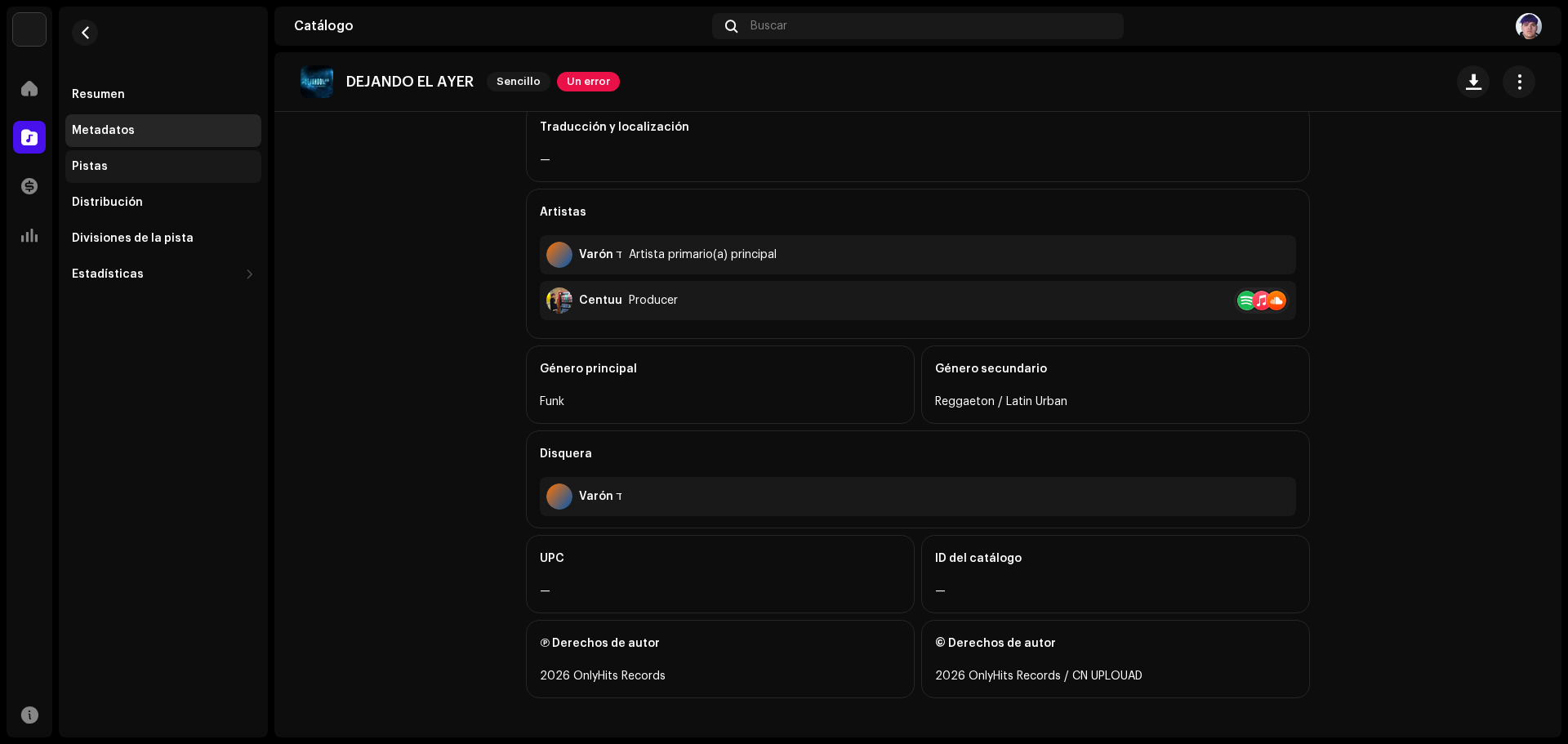
click at [156, 174] on div "Pistas" at bounding box center [163, 166] width 196 height 33
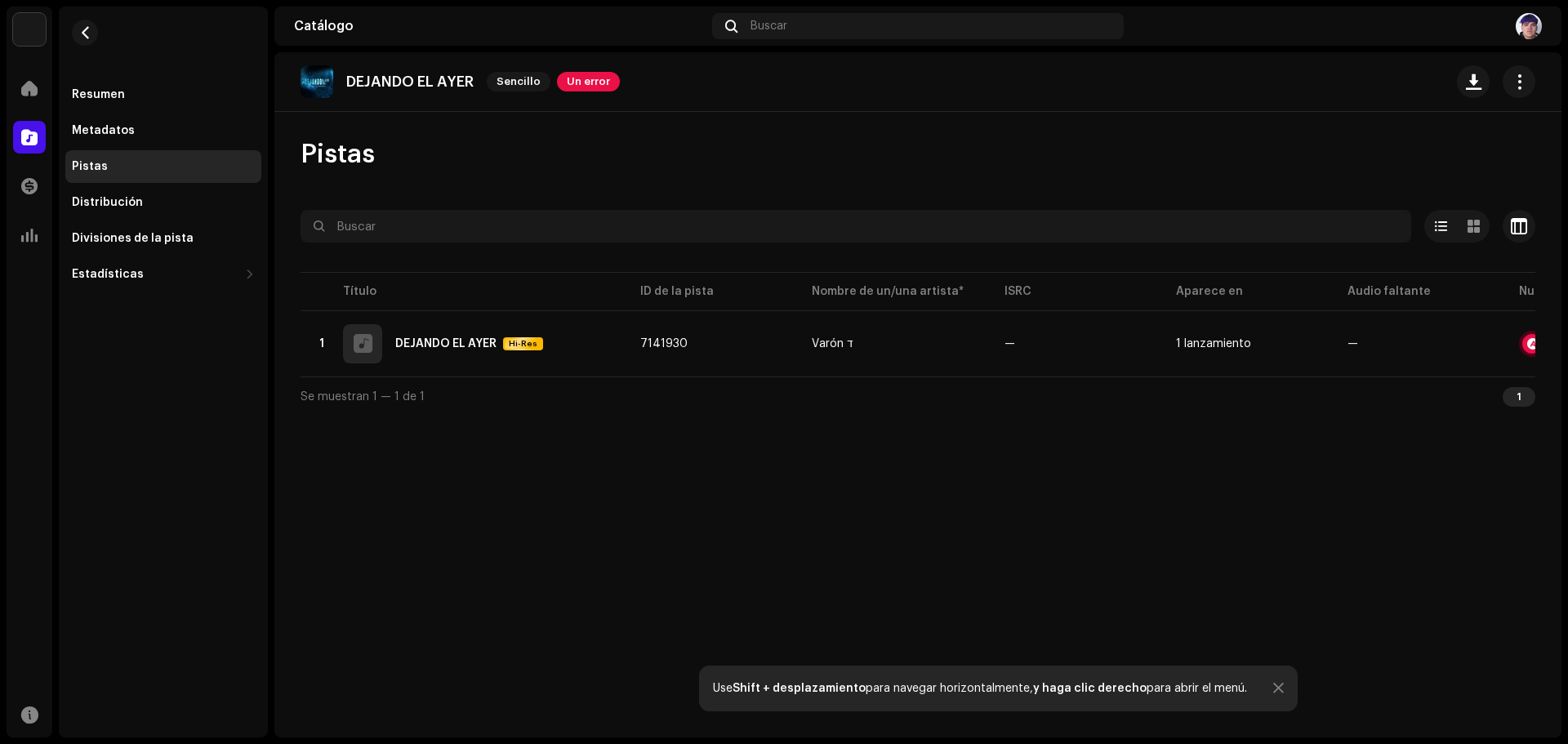
scroll to position [0, 155]
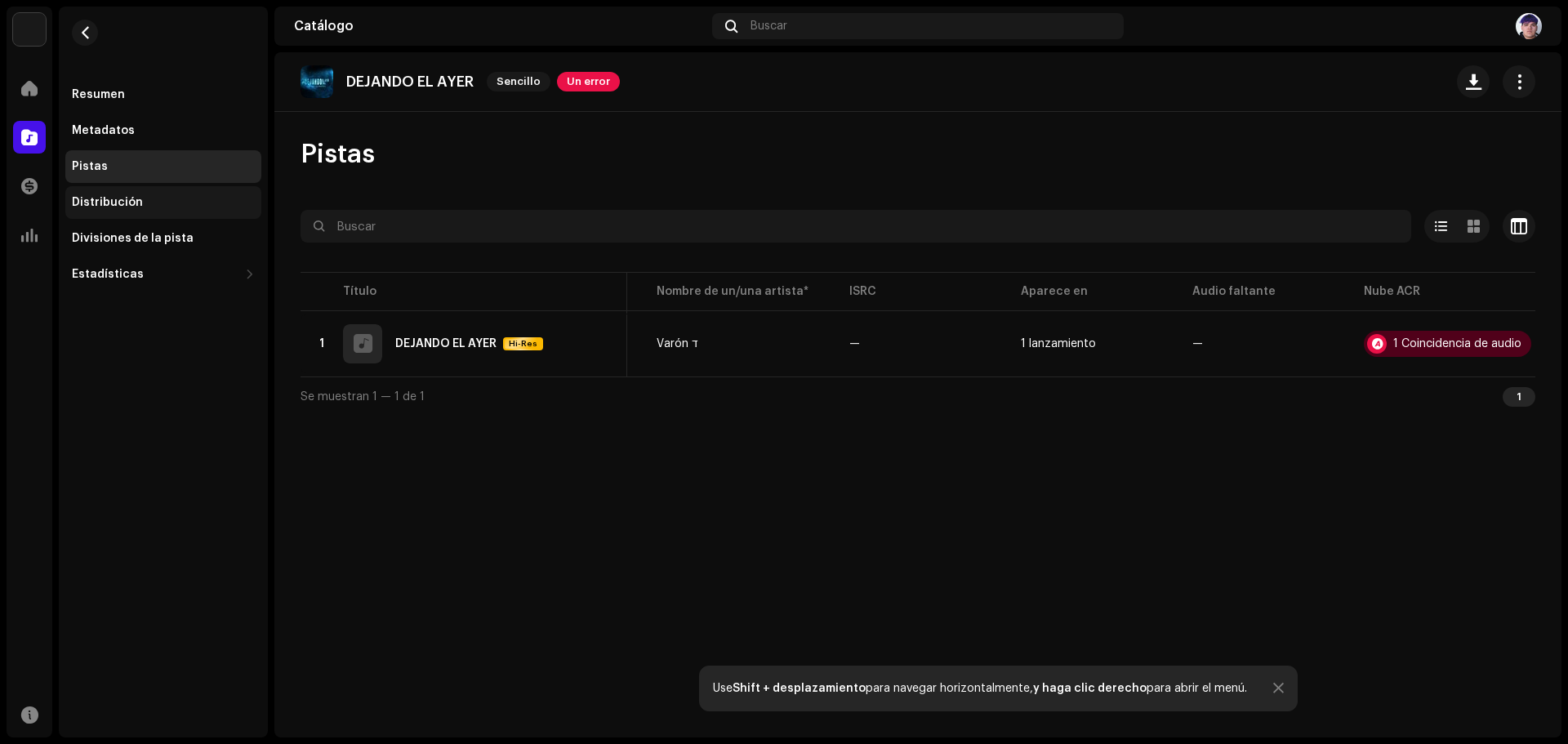
click at [204, 203] on div "Distribución" at bounding box center [163, 202] width 183 height 13
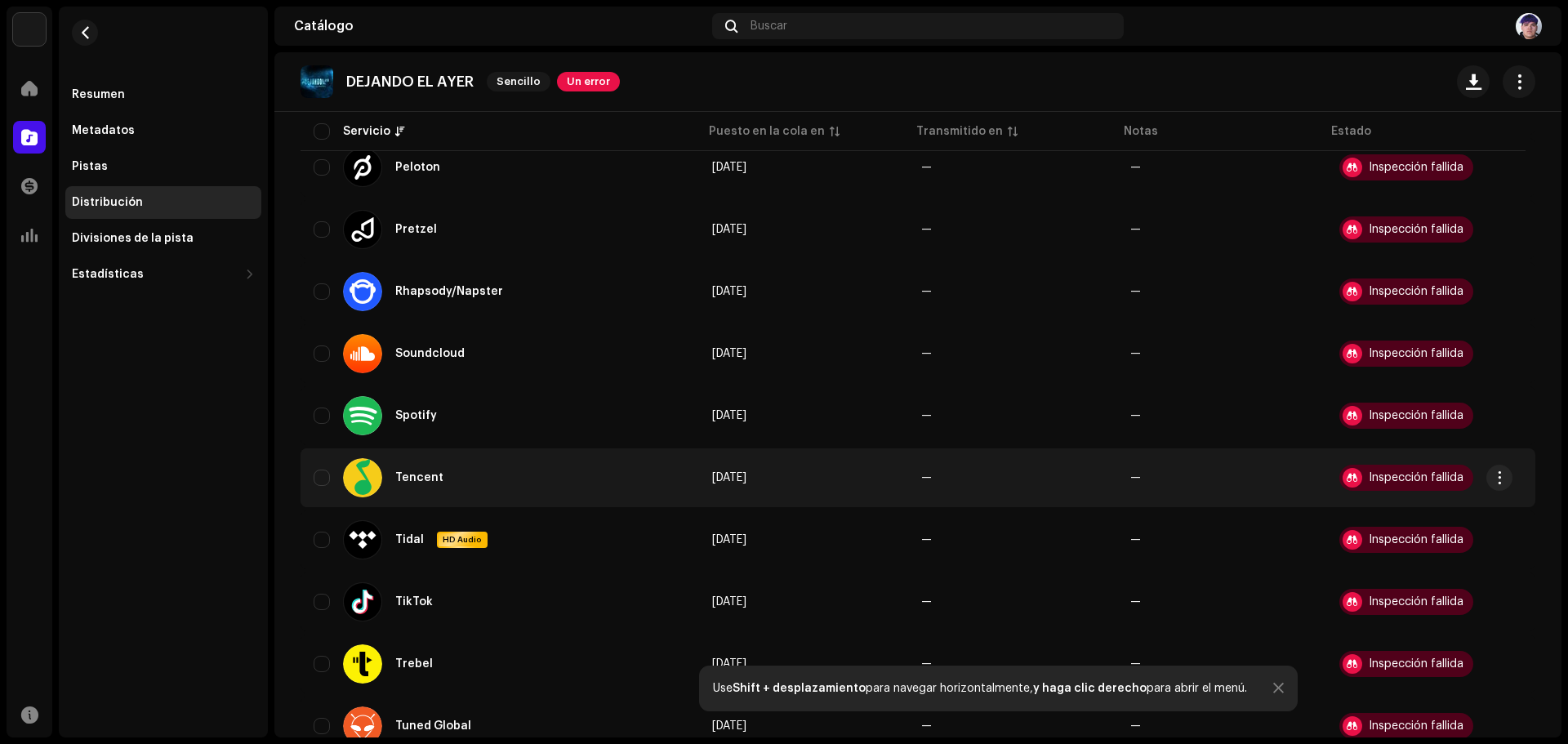
scroll to position [1542, 0]
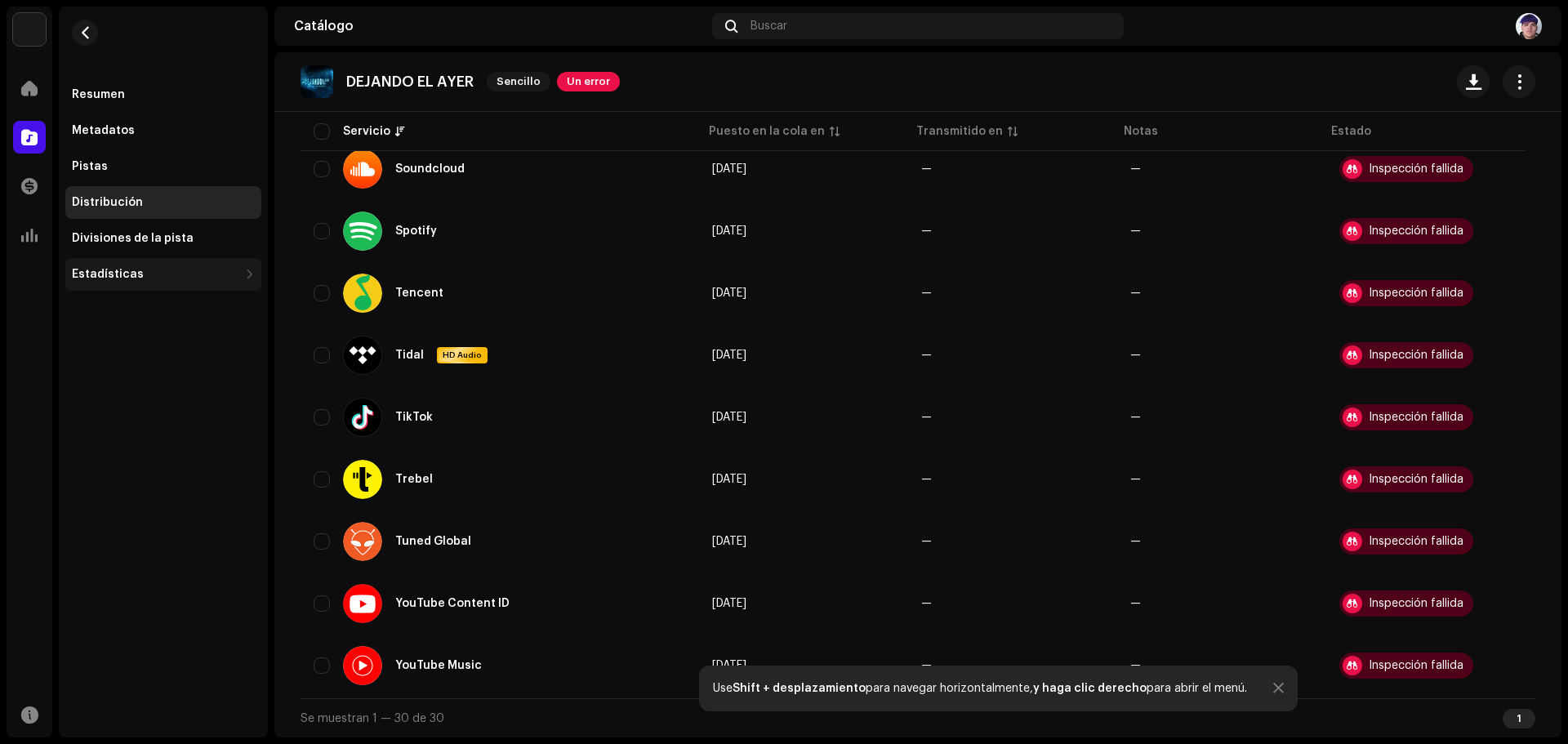
click at [231, 273] on div "Estadísticas" at bounding box center [155, 274] width 167 height 13
click at [182, 238] on div "Divisiones de la pista" at bounding box center [132, 238] width 121 height 13
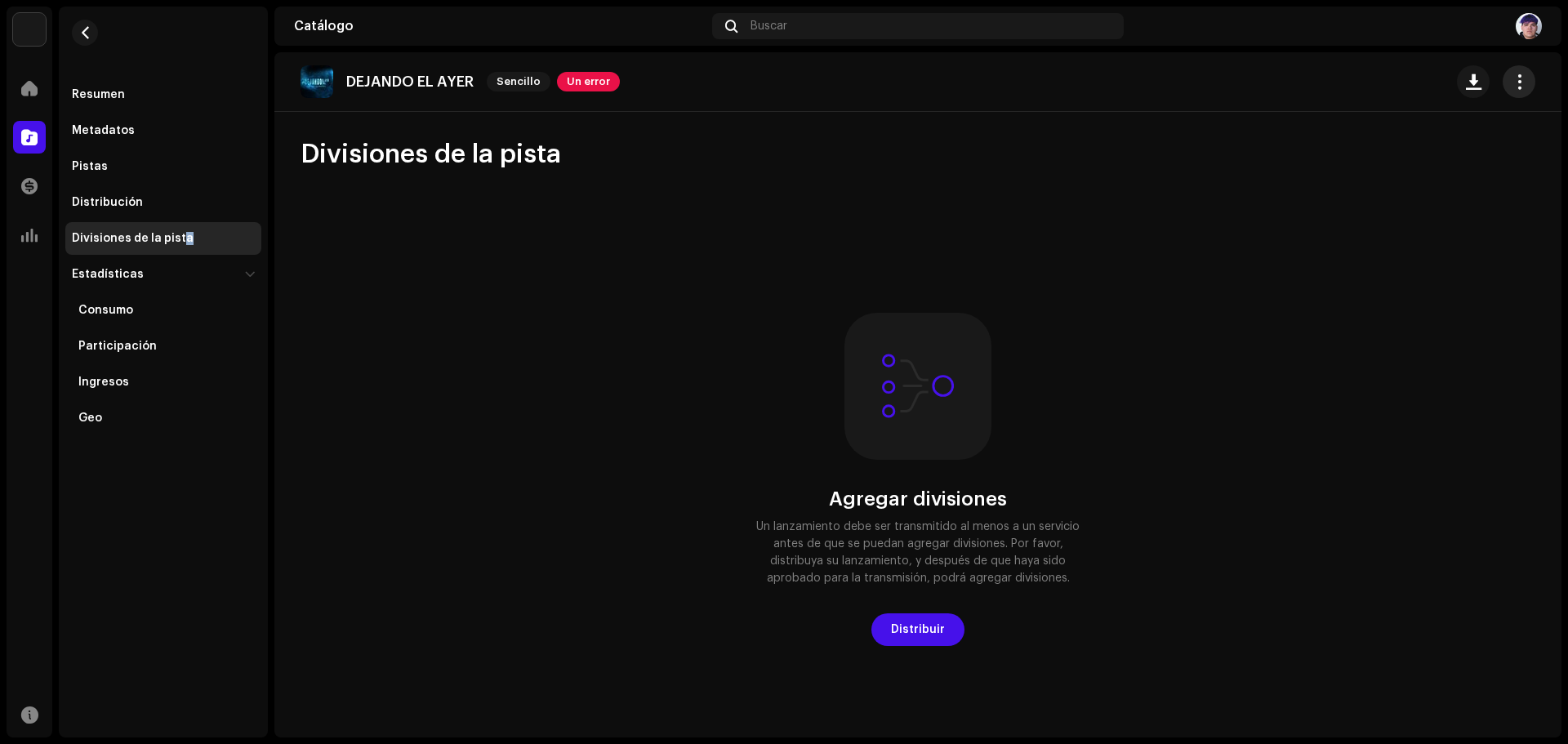
click at [1511, 85] on span "button" at bounding box center [1519, 82] width 16 height 13
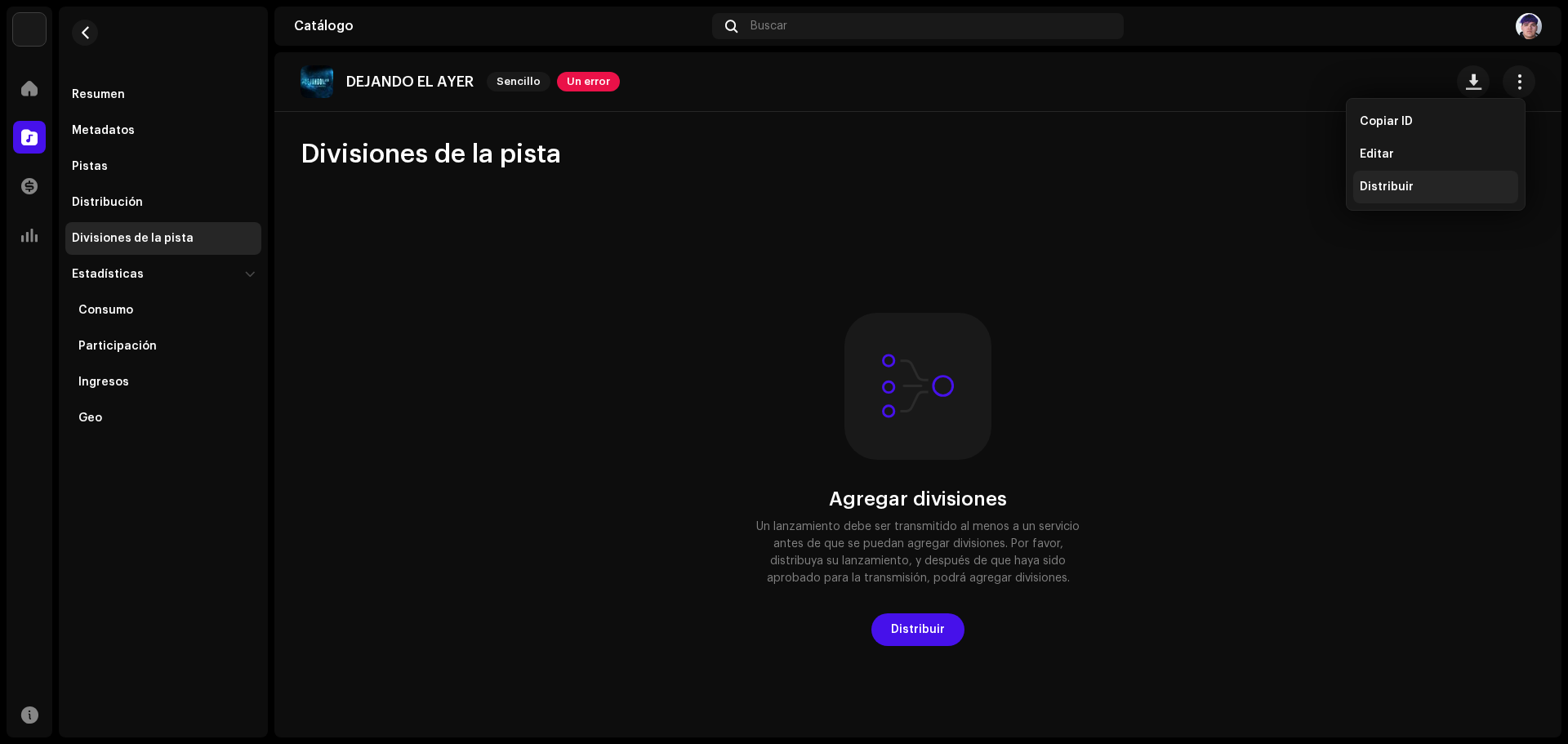
click at [1417, 185] on div "Distribuir" at bounding box center [1435, 186] width 152 height 13
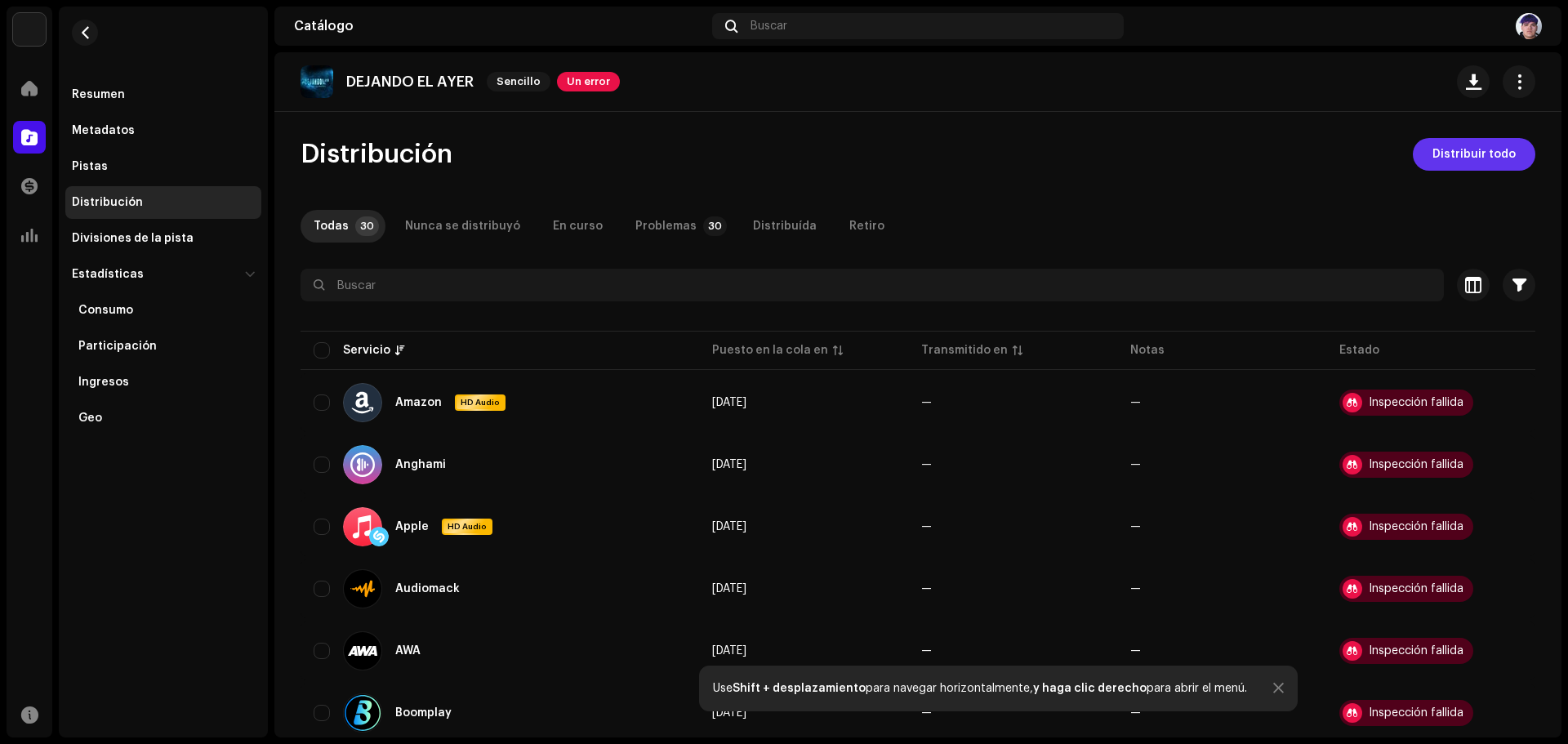
click at [1478, 162] on span "Distribuir todo" at bounding box center [1474, 154] width 84 height 33
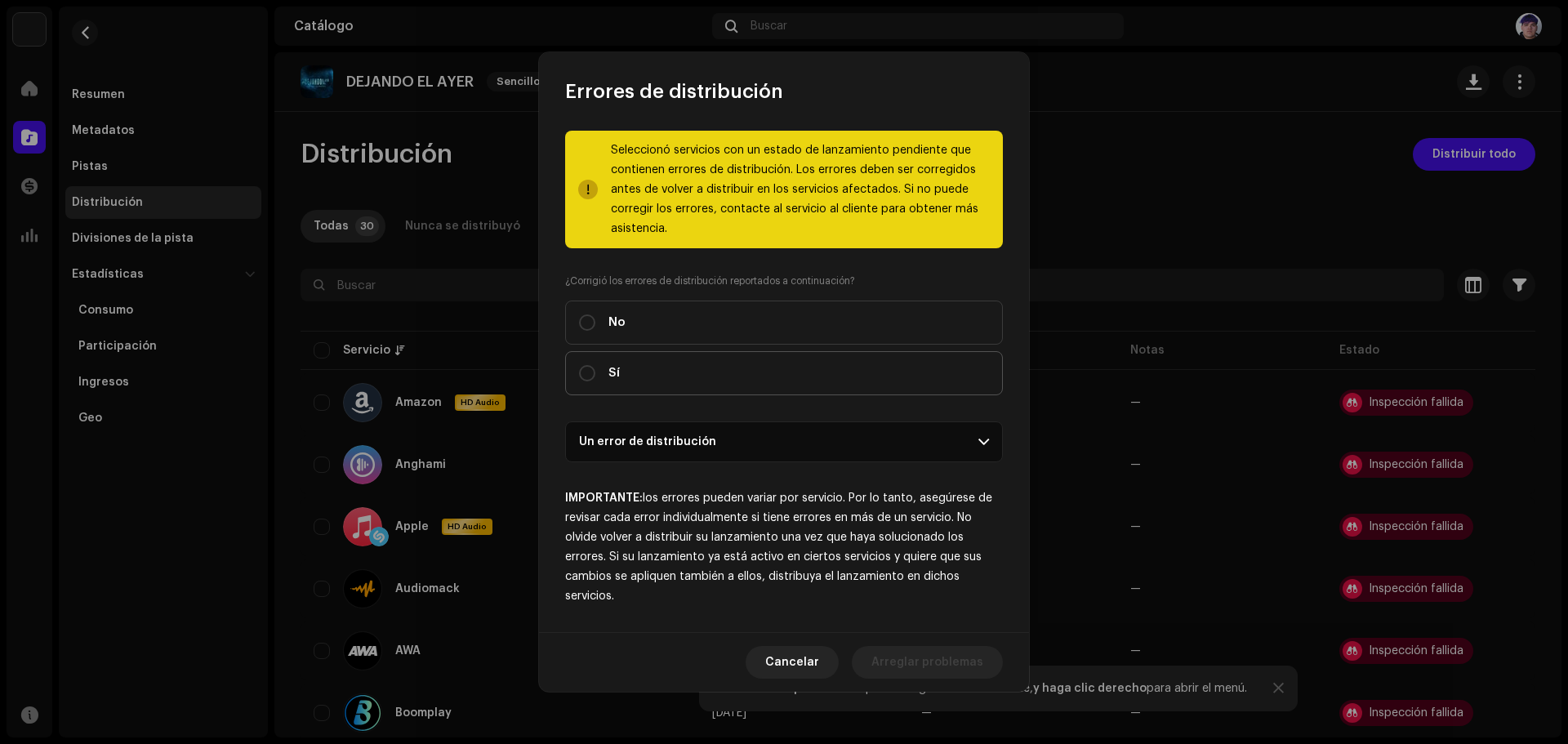
click at [697, 376] on label "Sí" at bounding box center [784, 373] width 437 height 44
click at [596, 376] on input "Sí" at bounding box center [587, 373] width 16 height 16
radio input "true"
click at [812, 438] on p-accordion-header "Un error de distribución" at bounding box center [784, 442] width 437 height 41
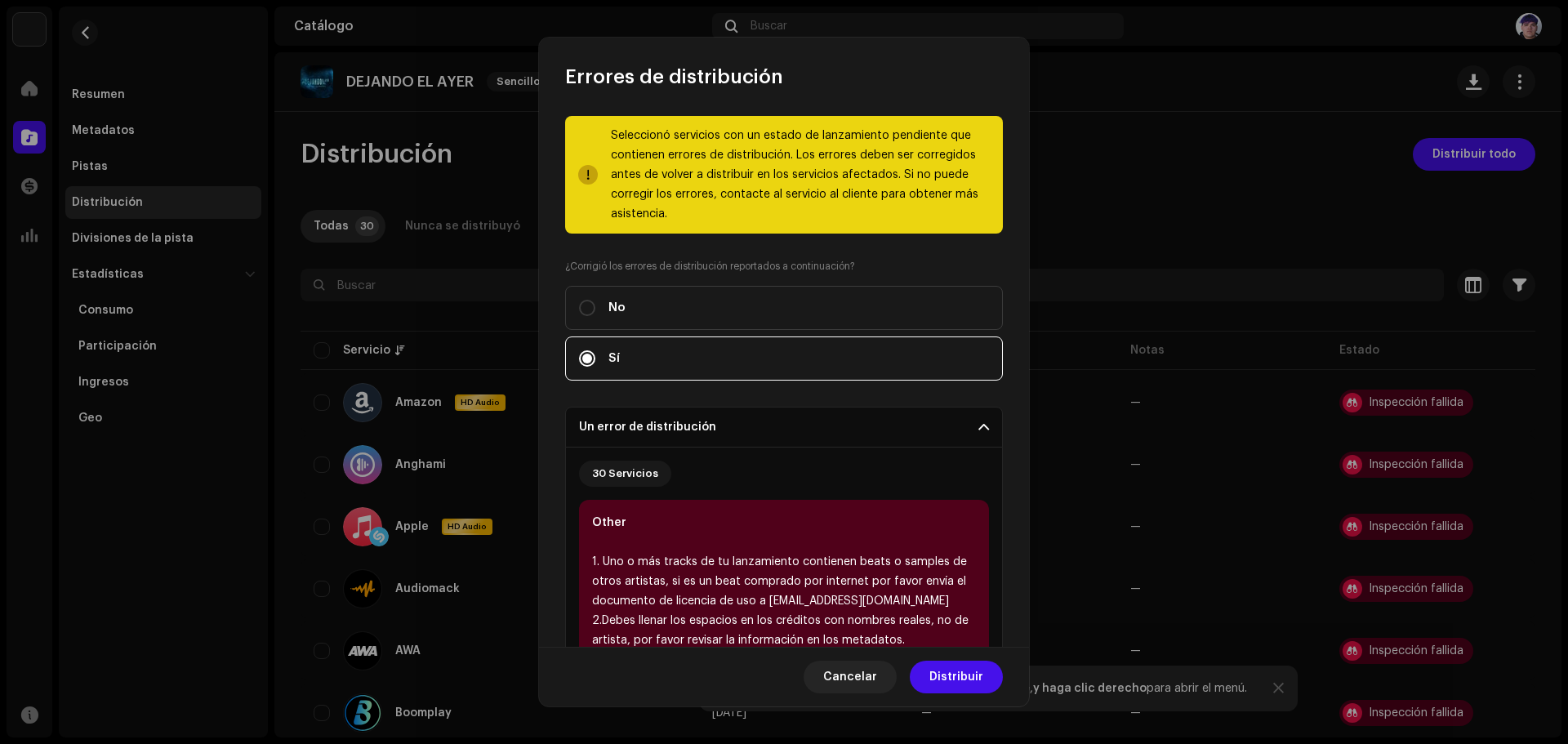
click at [766, 461] on div "30 Servicios" at bounding box center [784, 473] width 410 height 26
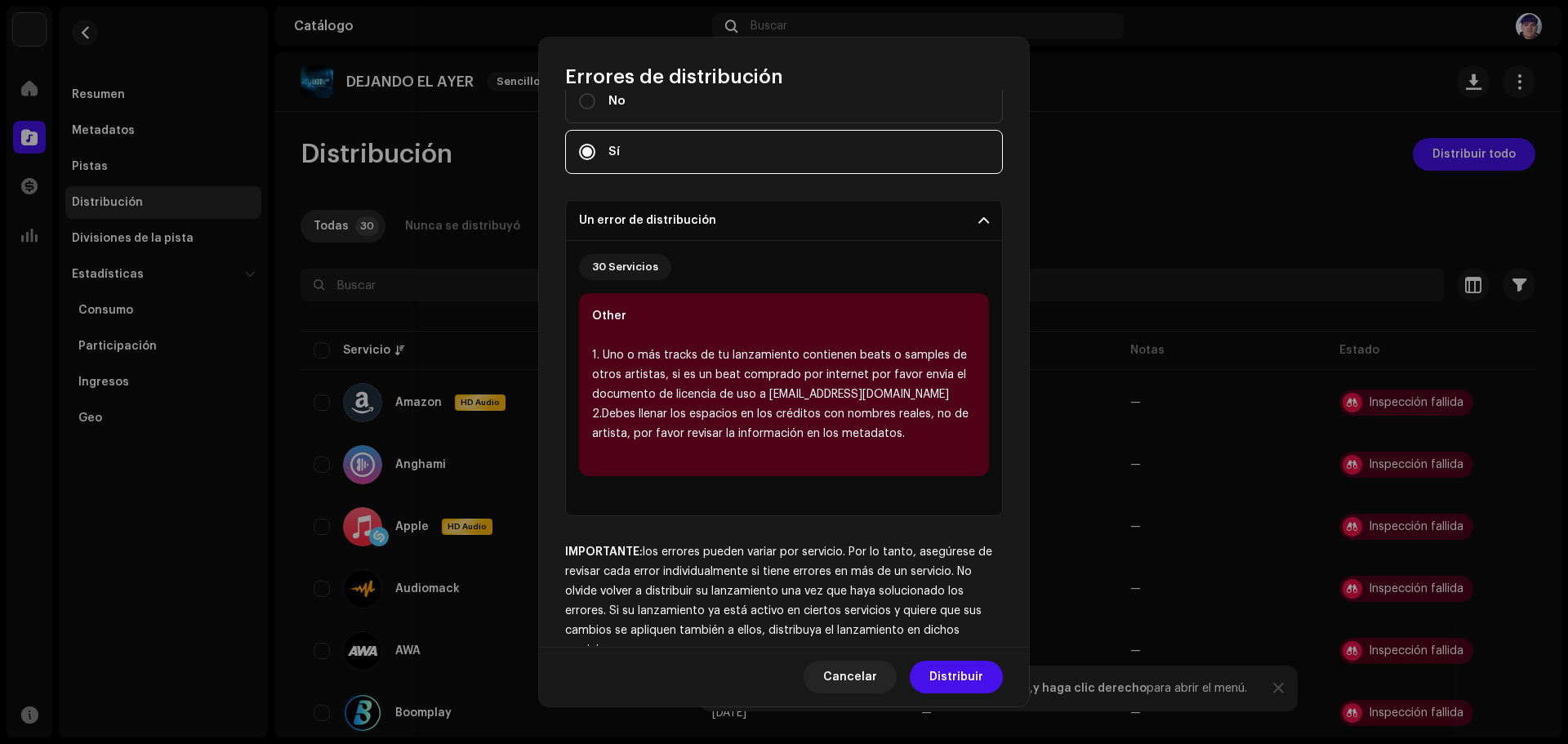
scroll to position [245, 0]
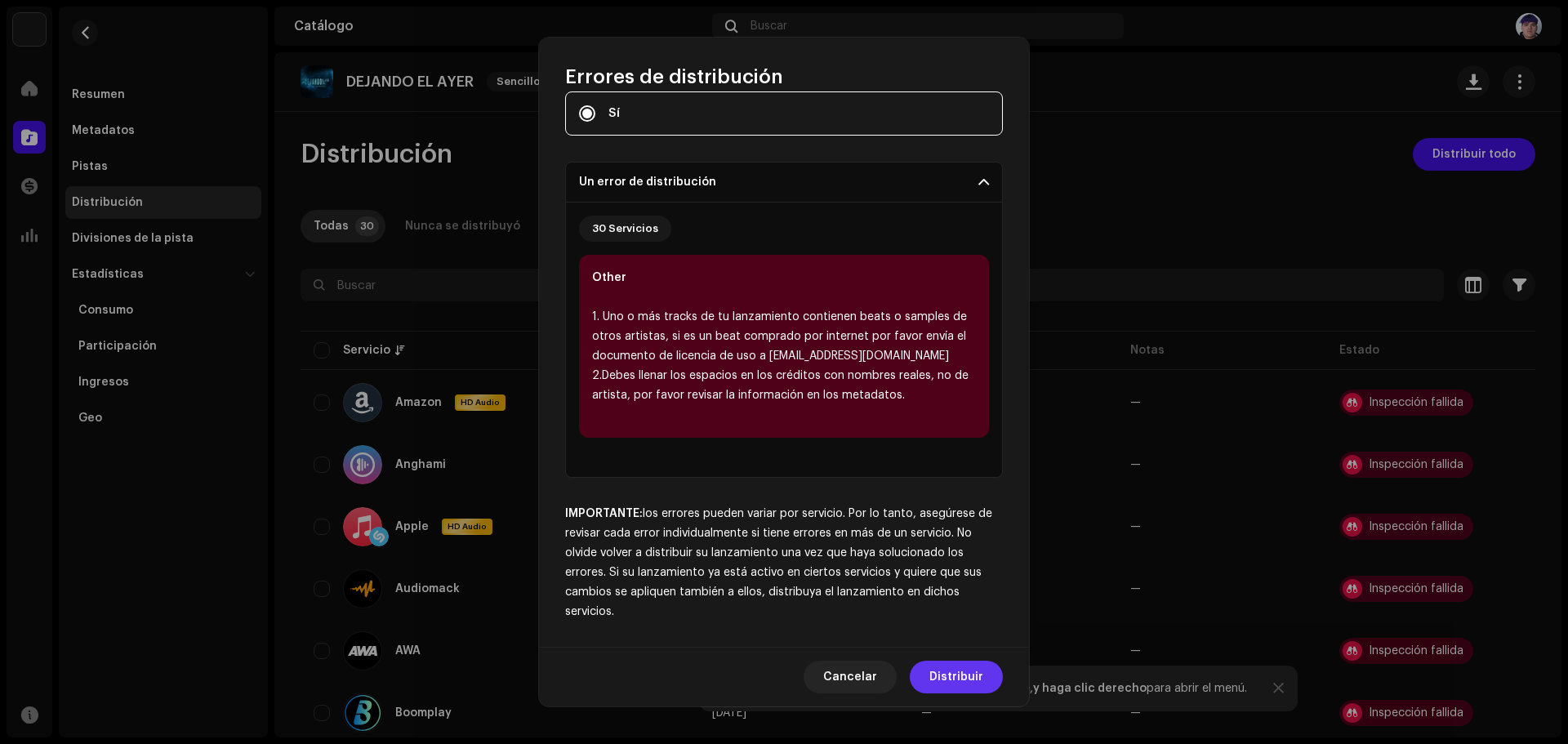
click at [969, 675] on span "Distribuir" at bounding box center [957, 676] width 54 height 33
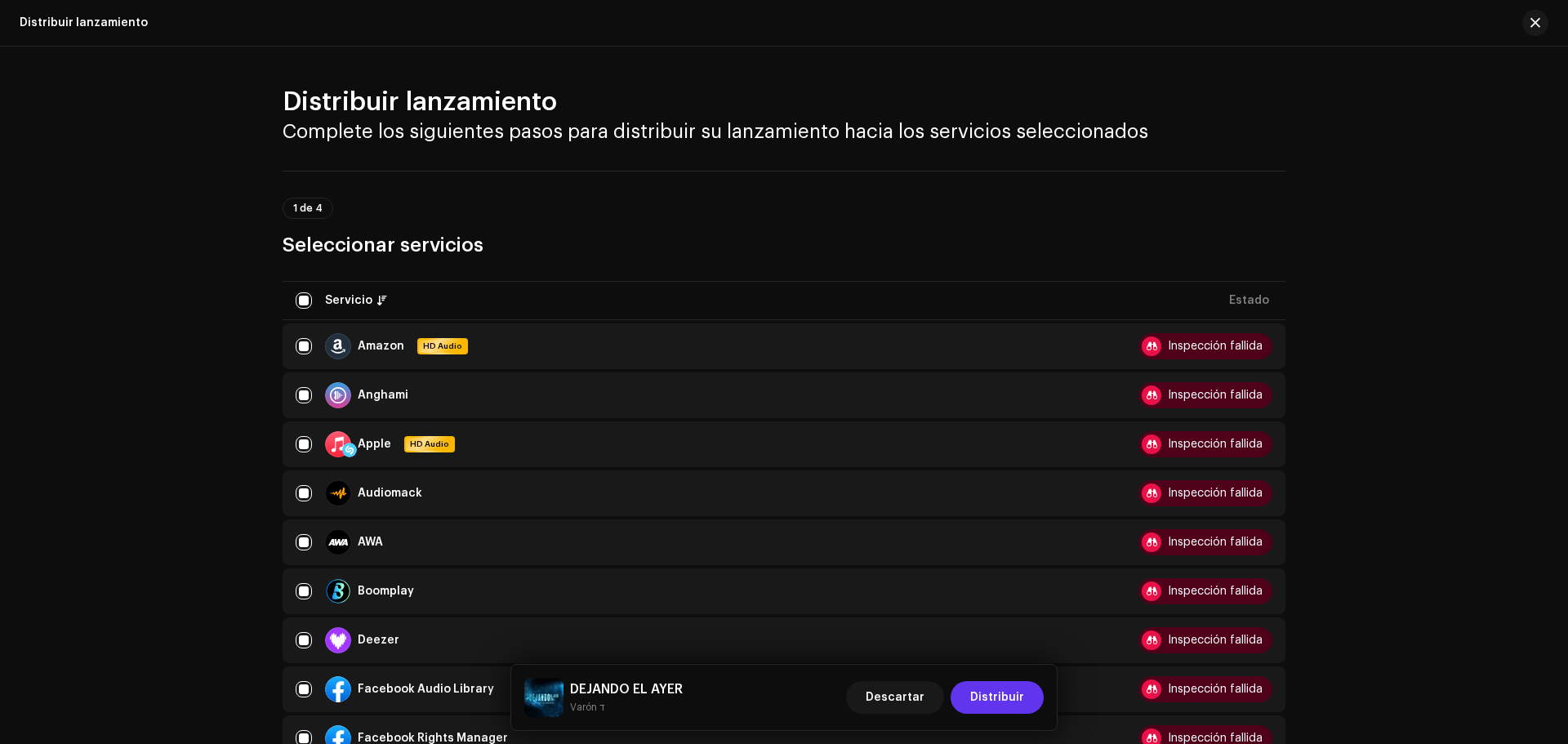
click at [987, 699] on span "Distribuir" at bounding box center [997, 697] width 54 height 33
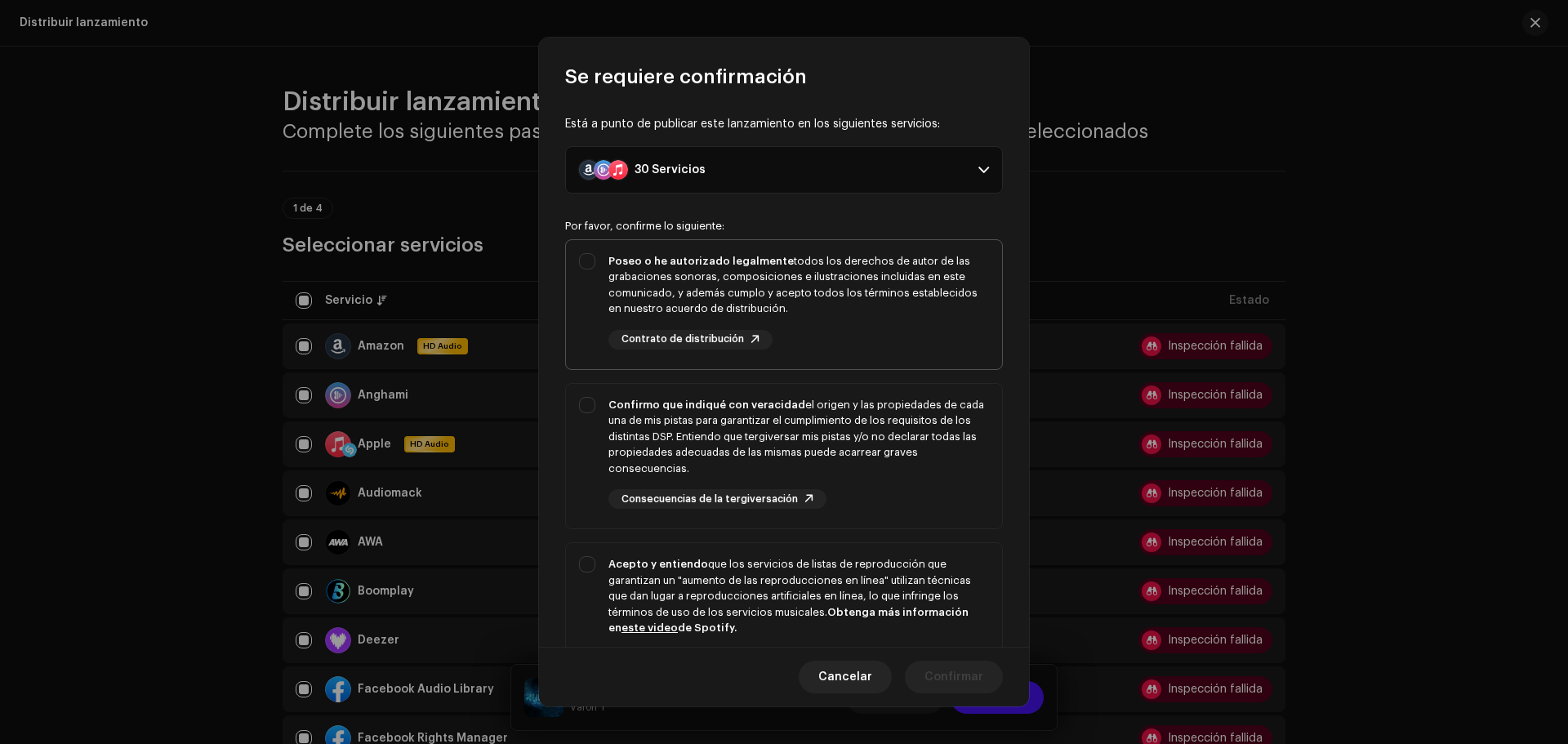
click at [872, 314] on div "Poseo o he autorizado legalmente todos los derechos de autor de las grabaciones…" at bounding box center [798, 285] width 381 height 64
checkbox input "true"
click at [888, 428] on div "Confirmo que indiqué con veracidad el origen y las propiedades de cada una de m…" at bounding box center [798, 437] width 381 height 80
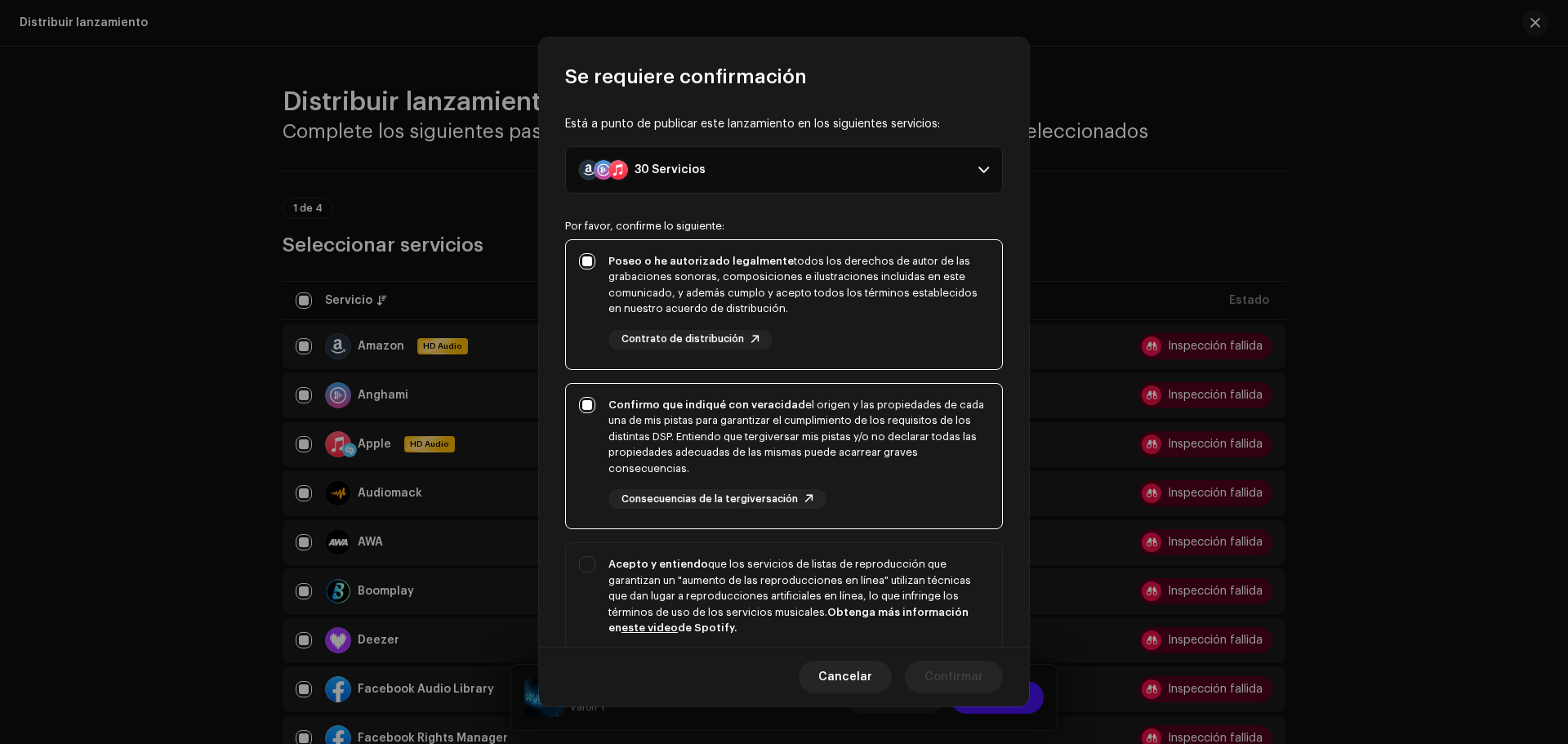
click at [873, 529] on p-togglebutton "Confirmo que indiqué con veracidad el origen y las propiedades de cada una de m…" at bounding box center [784, 457] width 437 height 147
checkbox input "false"
click at [874, 560] on div "Acepto y entiendo que los servicios de listas de reproducción que garantizan un…" at bounding box center [798, 596] width 381 height 80
checkbox input "true"
click at [860, 474] on div "Confirmo que indiqué con veracidad el origen y las propiedades de cada una de m…" at bounding box center [798, 437] width 381 height 80
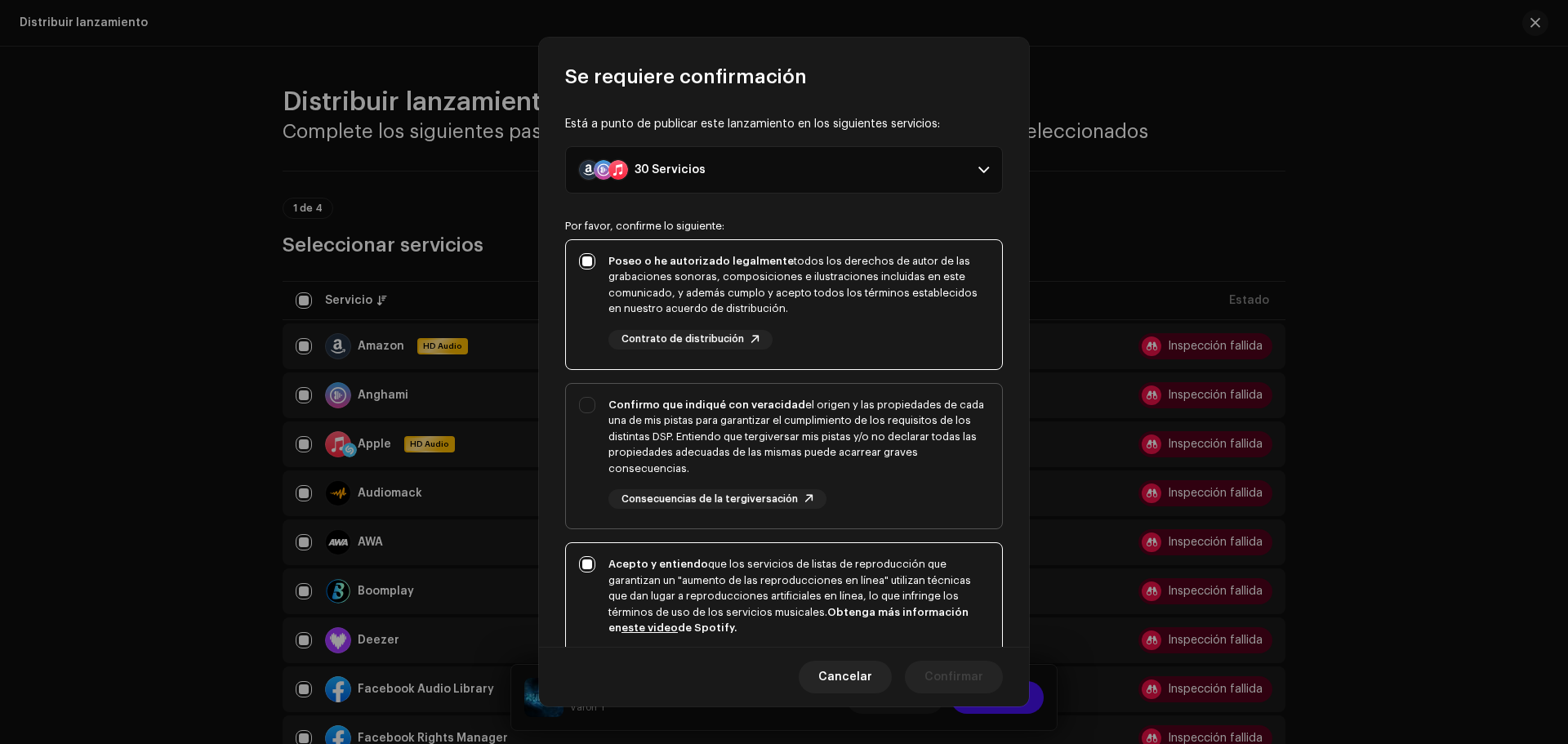
checkbox input "true"
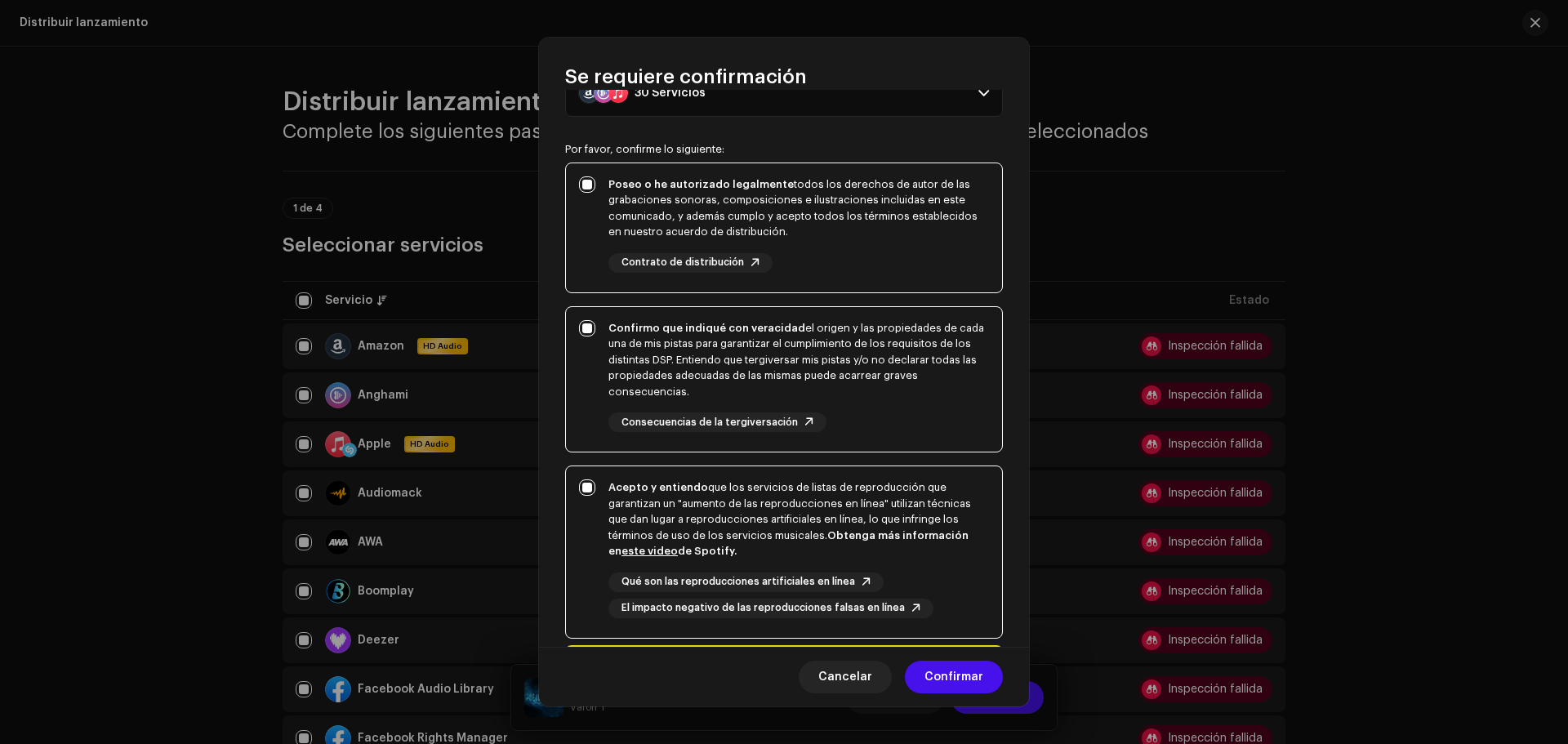
scroll to position [199, 0]
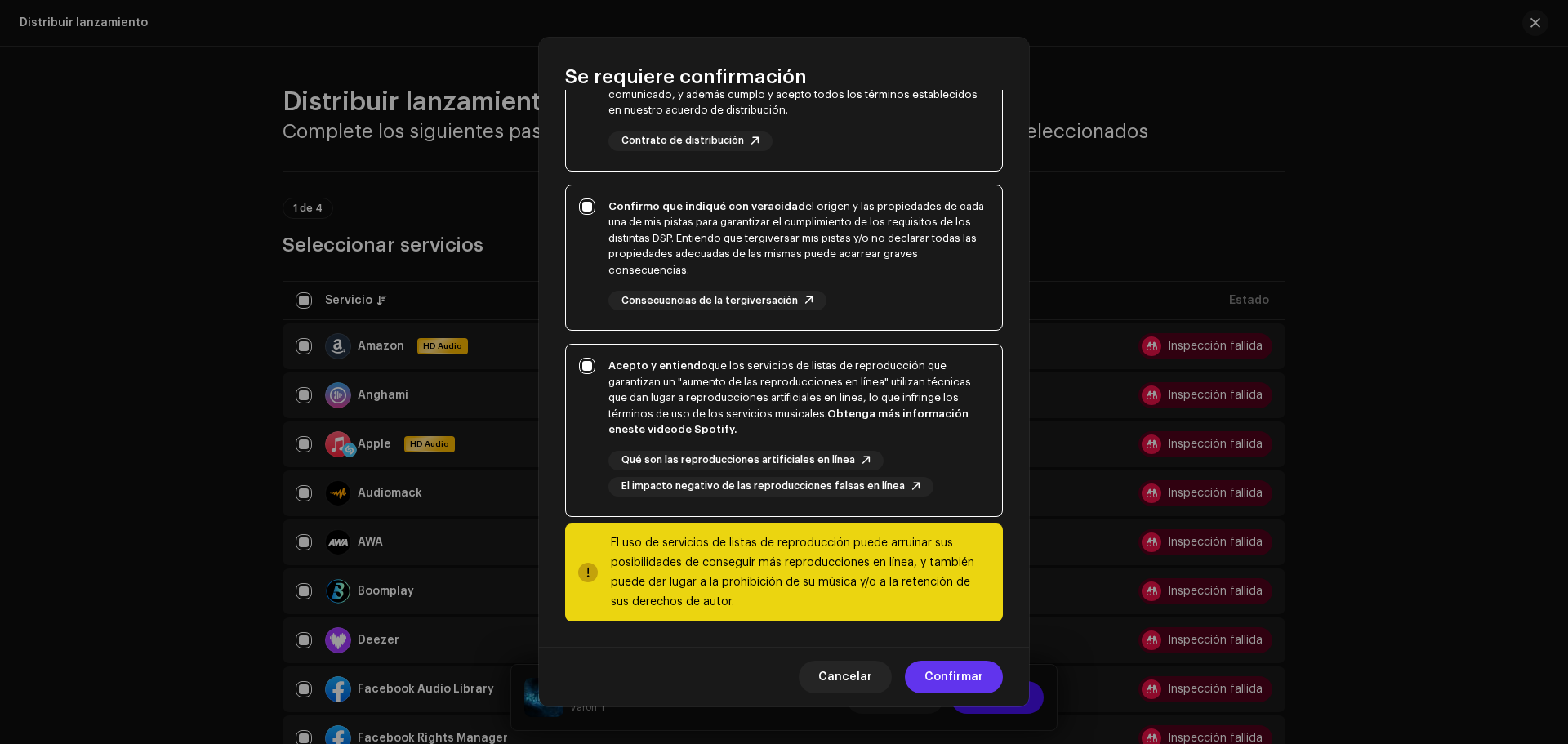
click at [946, 678] on span "Confirmar" at bounding box center [954, 676] width 59 height 33
